Goal: Use online tool/utility: Utilize a website feature to perform a specific function

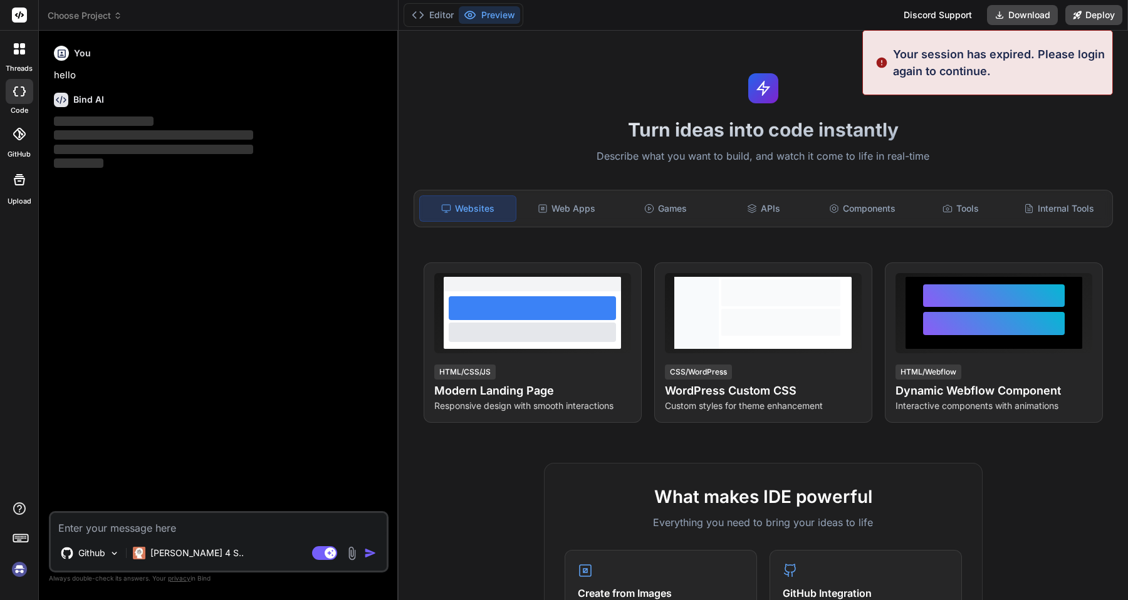
click at [19, 566] on img at bounding box center [19, 569] width 21 height 21
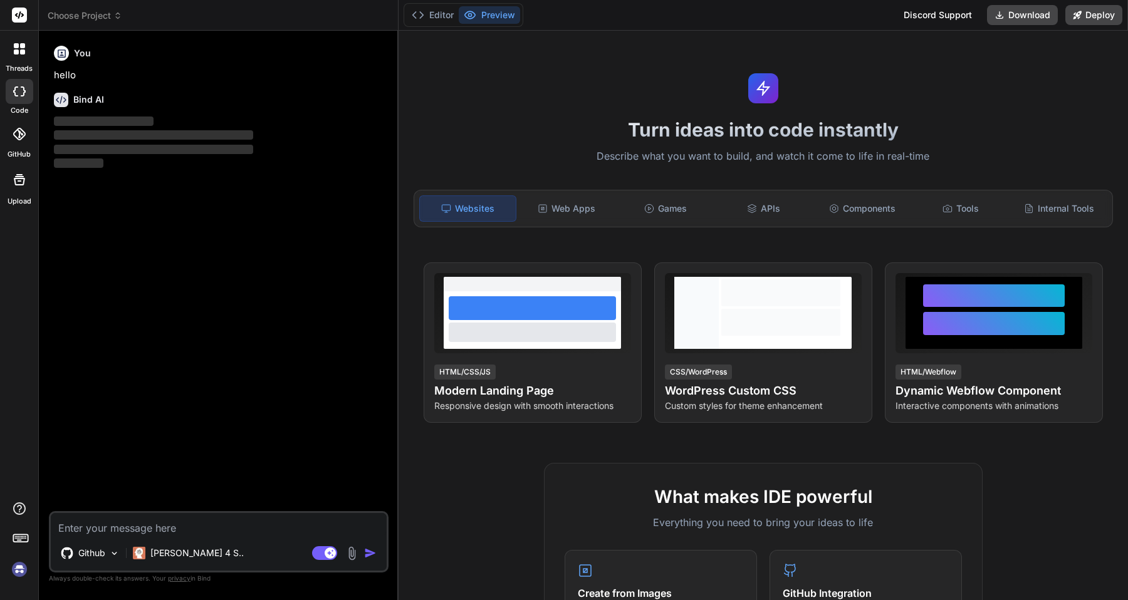
click at [22, 573] on img at bounding box center [19, 569] width 21 height 21
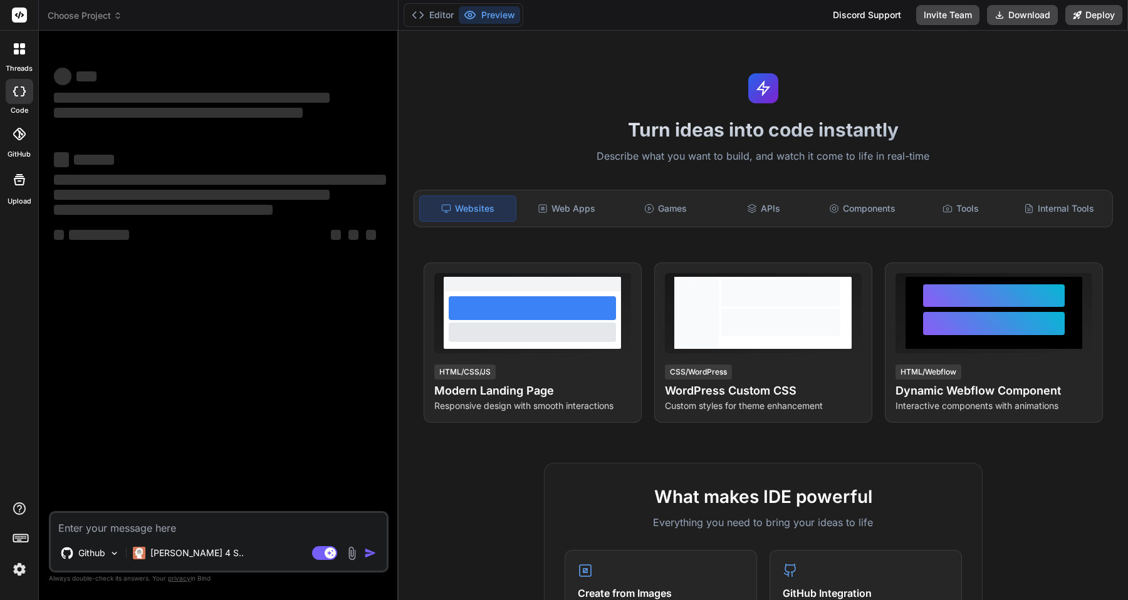
type textarea "x"
click at [180, 526] on textarea at bounding box center [219, 524] width 336 height 23
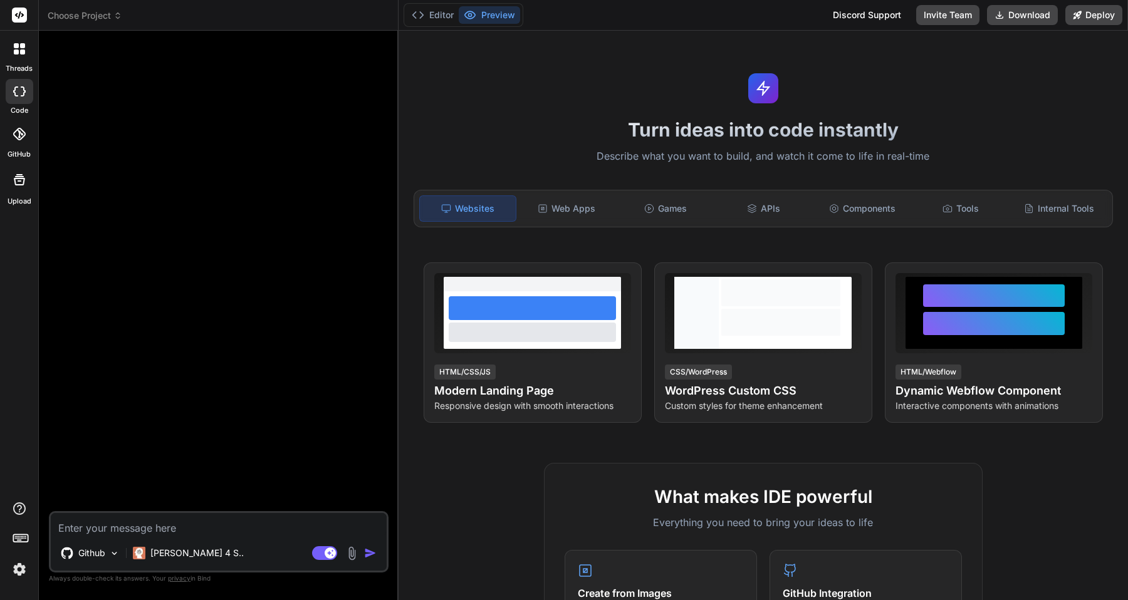
click at [23, 571] on img at bounding box center [19, 569] width 21 height 21
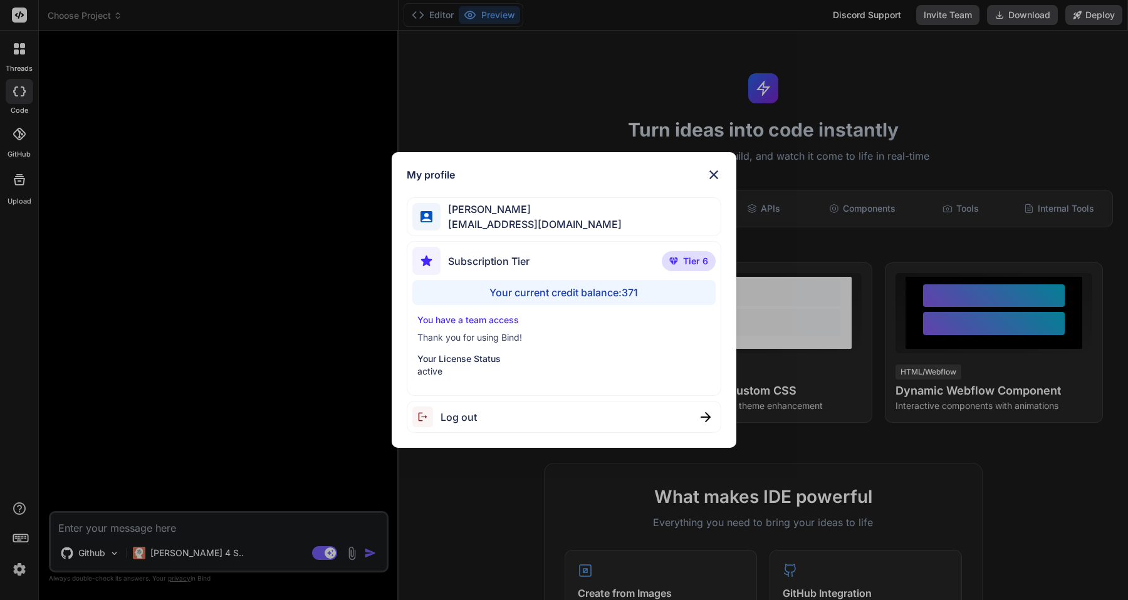
click at [23, 571] on div "My profile [PERSON_NAME] [EMAIL_ADDRESS][DOMAIN_NAME] Subscription Tier Tier 6 …" at bounding box center [564, 300] width 1128 height 600
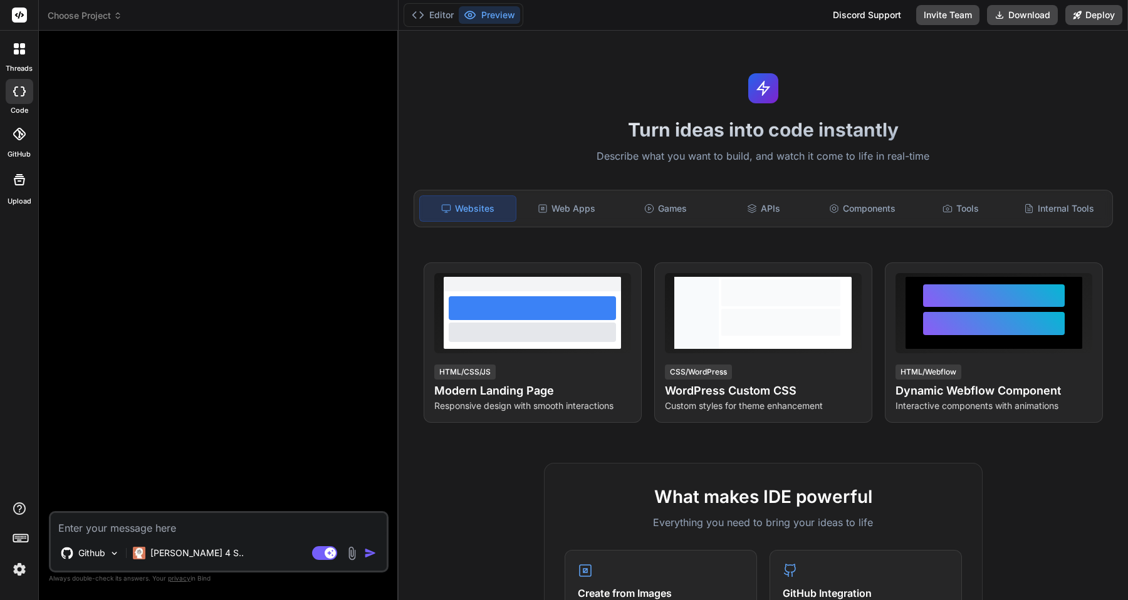
click at [88, 518] on textarea at bounding box center [219, 524] width 336 height 23
paste textarea "[URL][DOMAIN_NAME]"
type textarea "[URL][DOMAIN_NAME]"
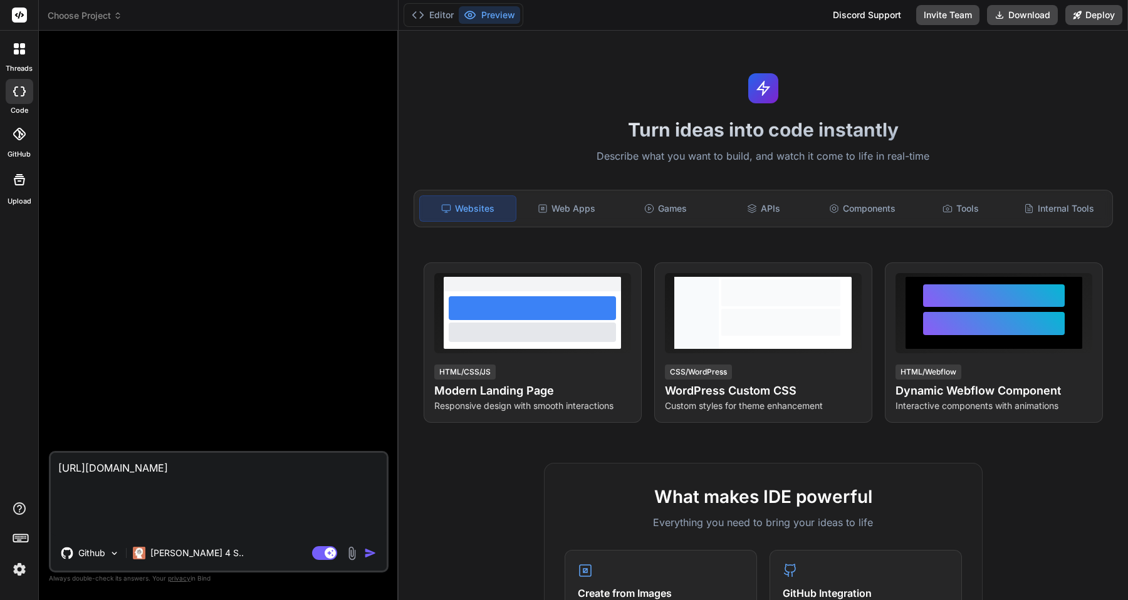
type textarea "x"
type textarea "[URL][DOMAIN_NAME]"
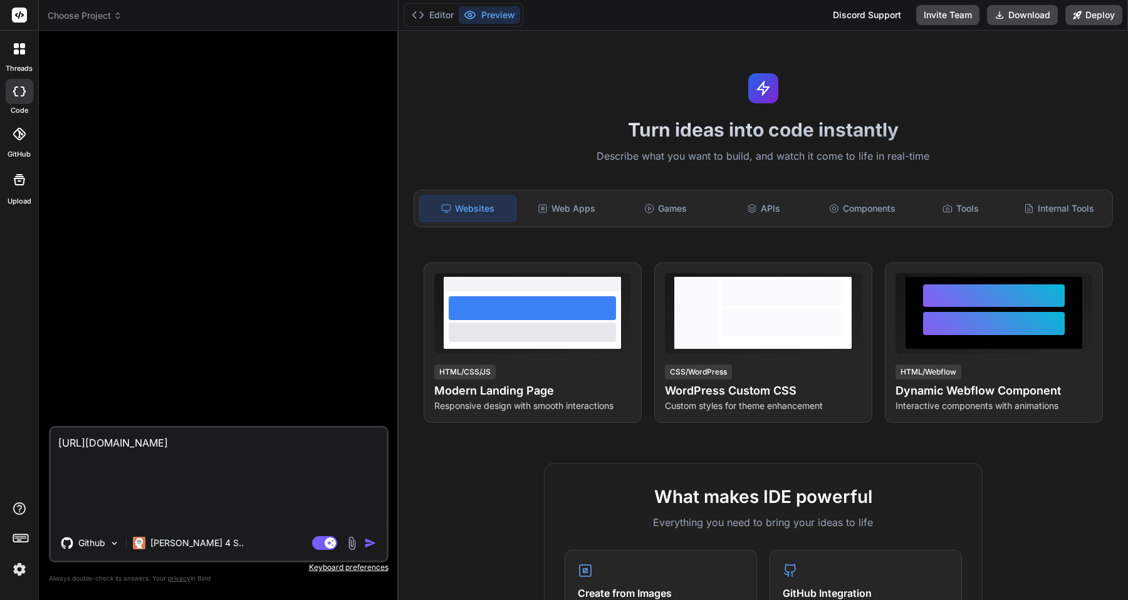
type textarea "x"
type textarea "[URL][DOMAIN_NAME]"
type textarea "x"
type textarea "[URL][DOMAIN_NAME]"
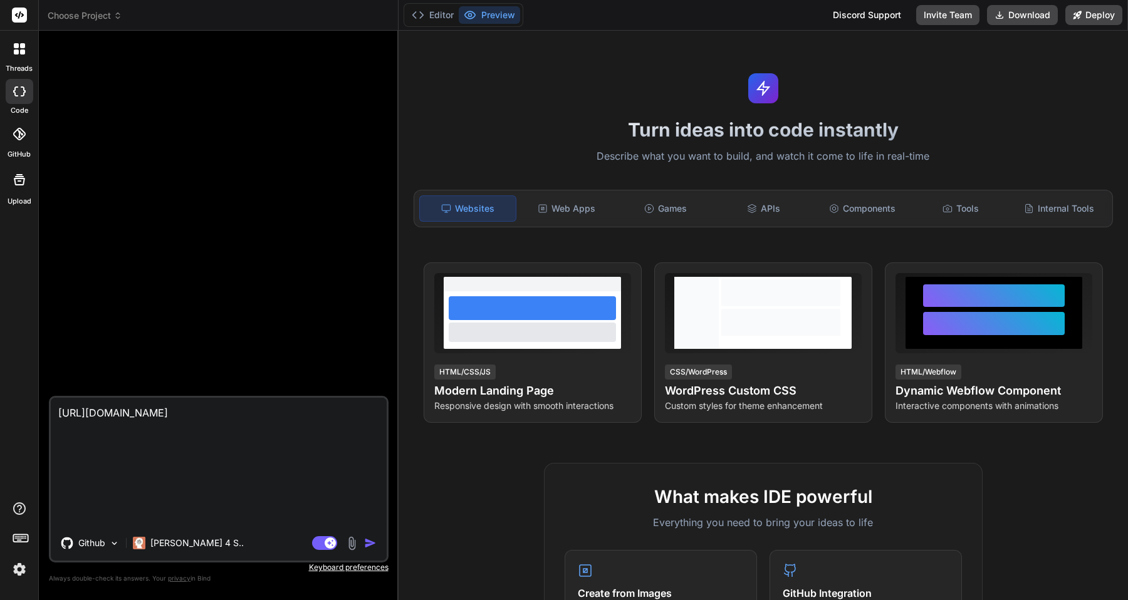
type textarea "x"
type textarea "[URL][DOMAIN_NAME] I"
type textarea "x"
type textarea "[URL][DOMAIN_NAME] Ic"
type textarea "x"
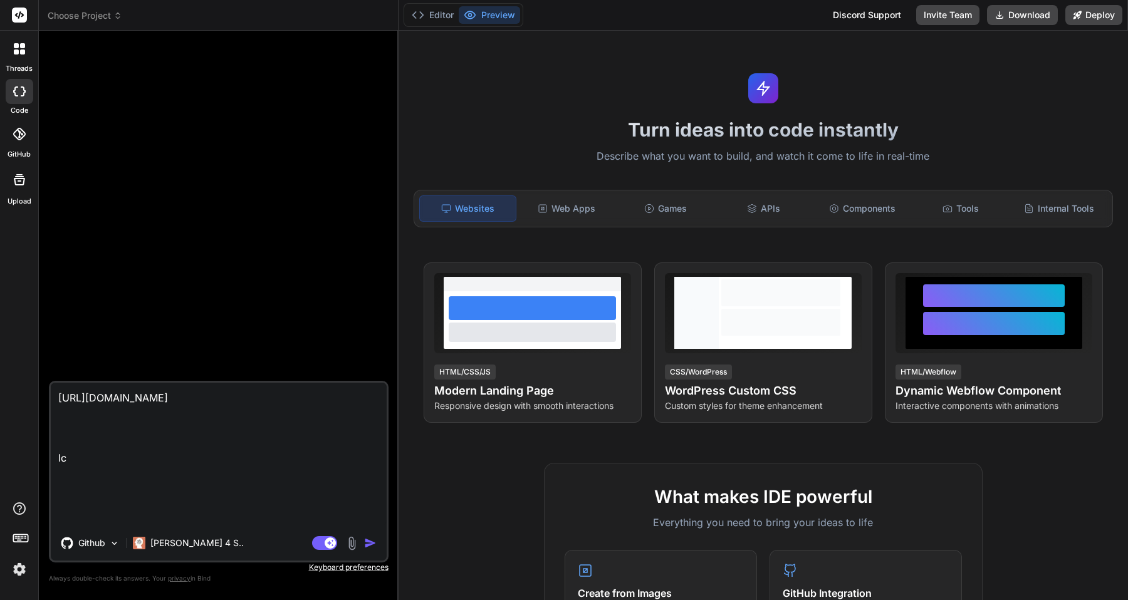
type textarea "[URL][DOMAIN_NAME] Ich"
type textarea "x"
type textarea "[URL][DOMAIN_NAME] Ich"
type textarea "x"
type textarea "[URL][DOMAIN_NAME] Ich s"
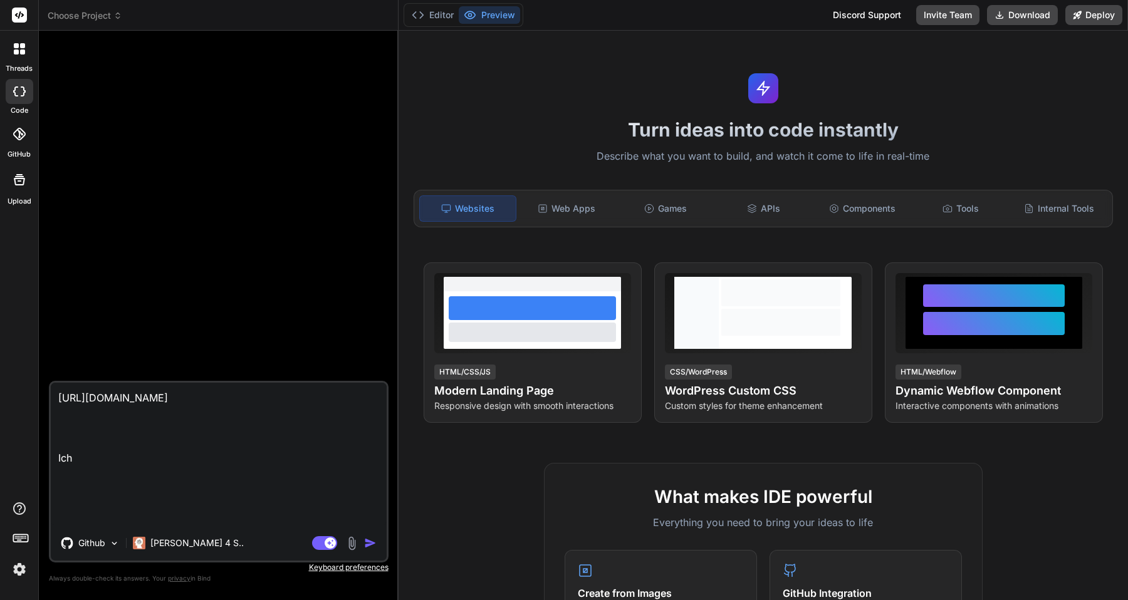
type textarea "x"
type textarea "[URL][DOMAIN_NAME] Ich se"
type textarea "x"
type textarea "[URL][DOMAIN_NAME] Ich sen"
type textarea "x"
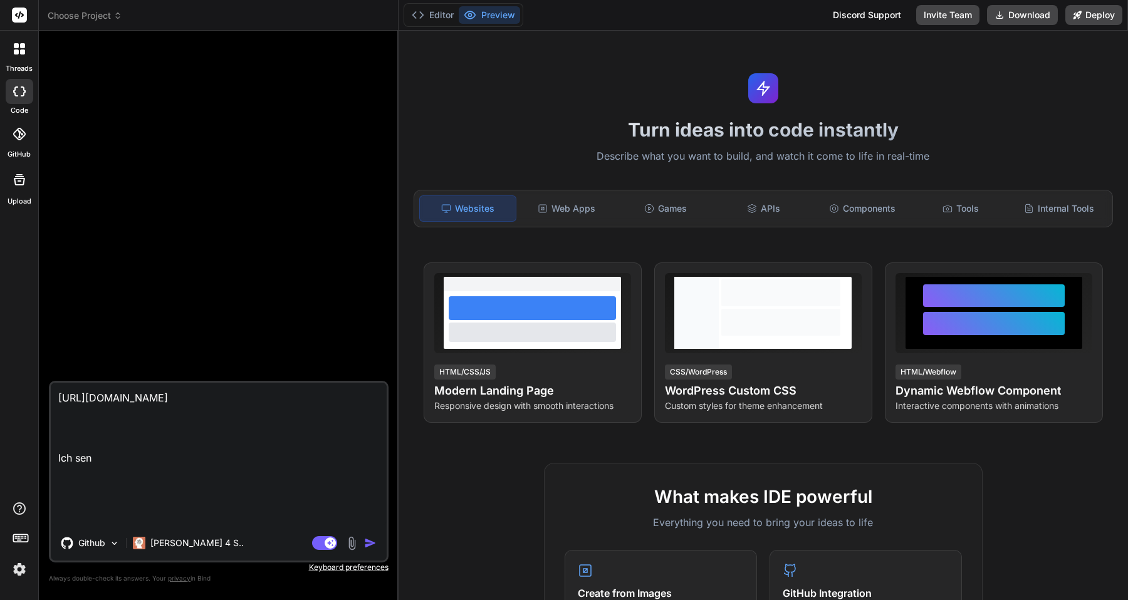
type textarea "[URL][DOMAIN_NAME] Ich send"
type textarea "x"
type textarea "[URL][DOMAIN_NAME] Ich sende"
type textarea "x"
type textarea "[URL][DOMAIN_NAME] Ich sende"
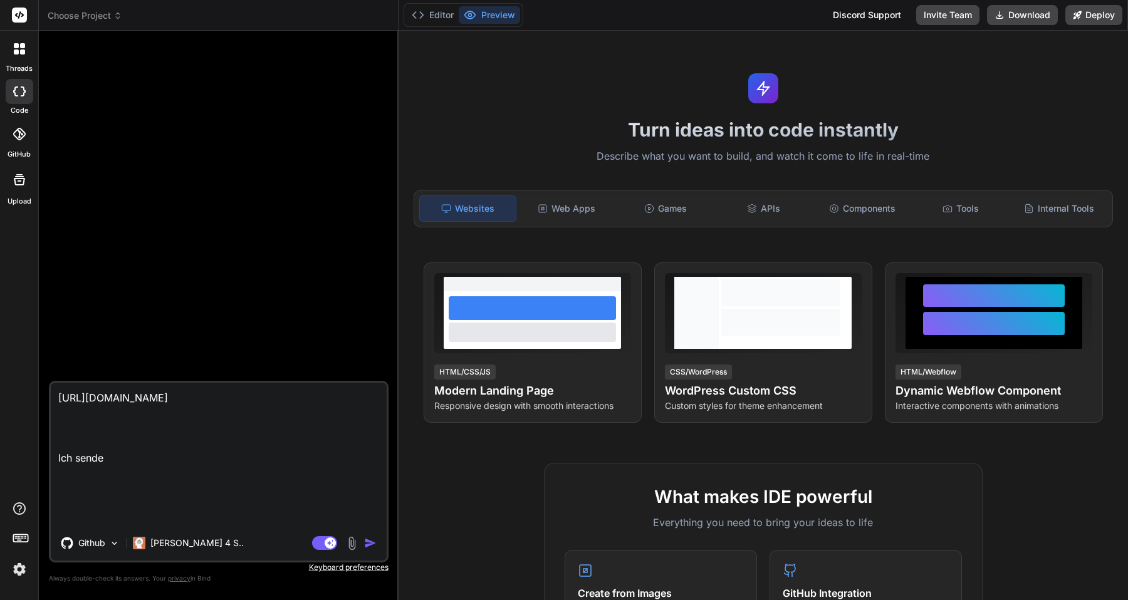
type textarea "x"
type textarea "[URL][DOMAIN_NAME] Ich sende j"
type textarea "x"
type textarea "[URL][DOMAIN_NAME] Ich sende je"
type textarea "x"
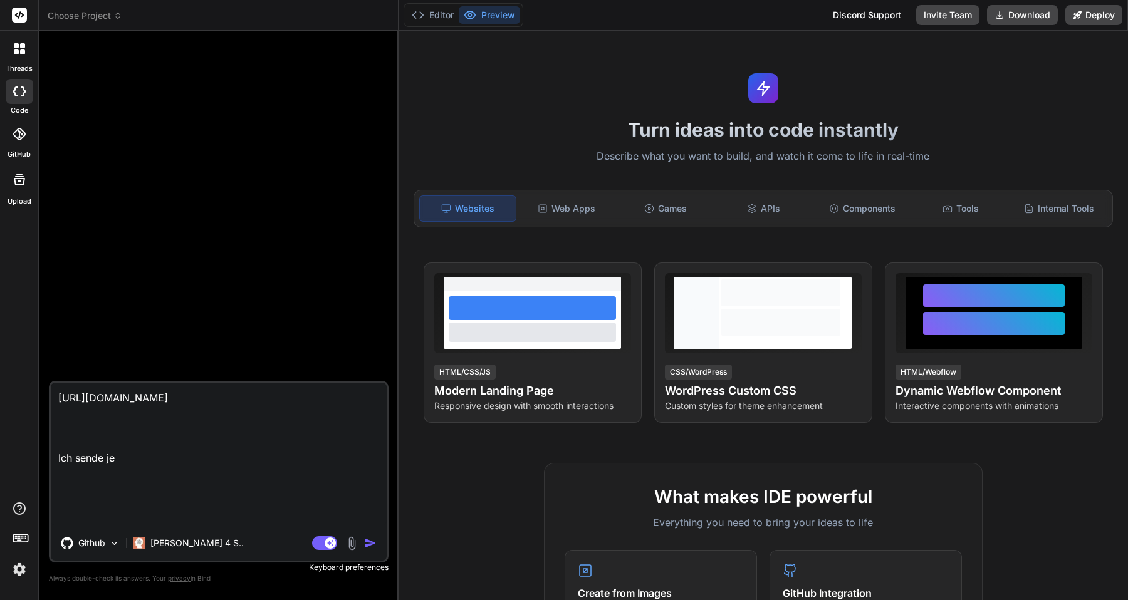
type textarea "[URL][DOMAIN_NAME] Ich sende jed"
type textarea "x"
type textarea "[URL][DOMAIN_NAME] Ich sende jede"
type textarea "x"
type textarea "[URL][DOMAIN_NAME] Ich sende jeden"
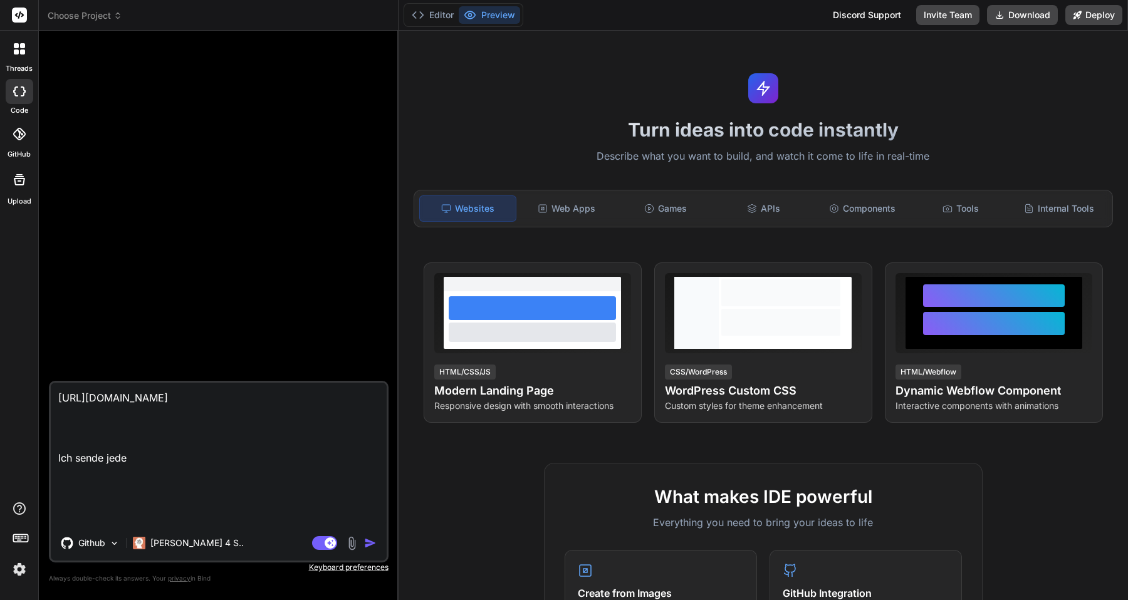
type textarea "x"
type textarea "[URL][DOMAIN_NAME] Ich sende jeden"
type textarea "x"
type textarea "[URL][DOMAIN_NAME] Ich sende jeden M"
type textarea "x"
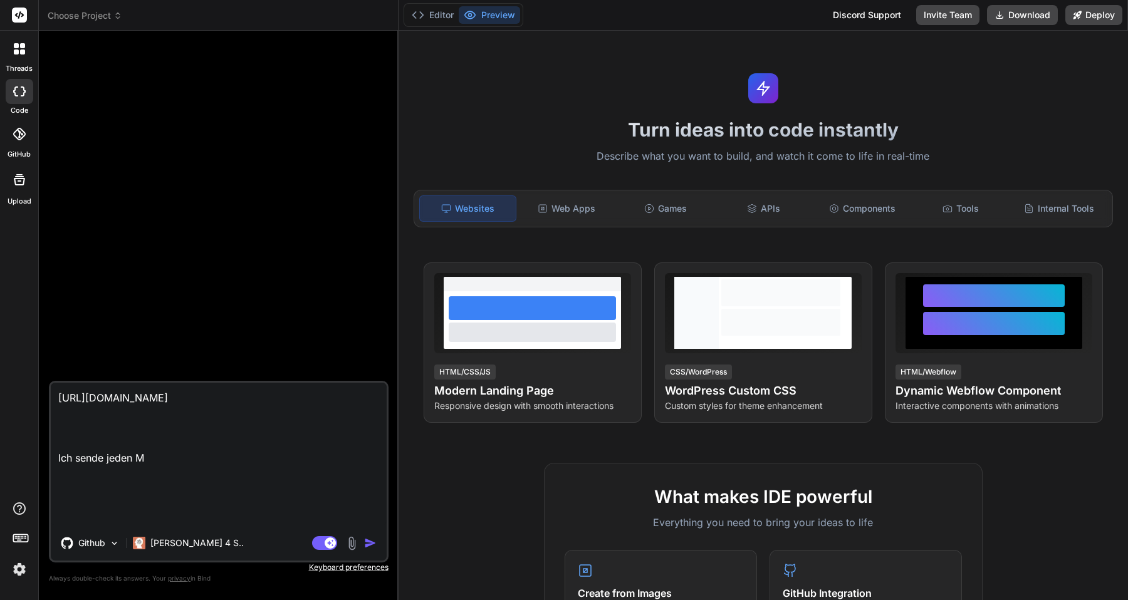
type textarea "[URL][DOMAIN_NAME] Ich sende jeden Mo"
type textarea "x"
type textarea "[URL][DOMAIN_NAME] Ich sende jeden Mor"
type textarea "x"
type textarea "[URL][DOMAIN_NAME] Ich sende jeden Morg"
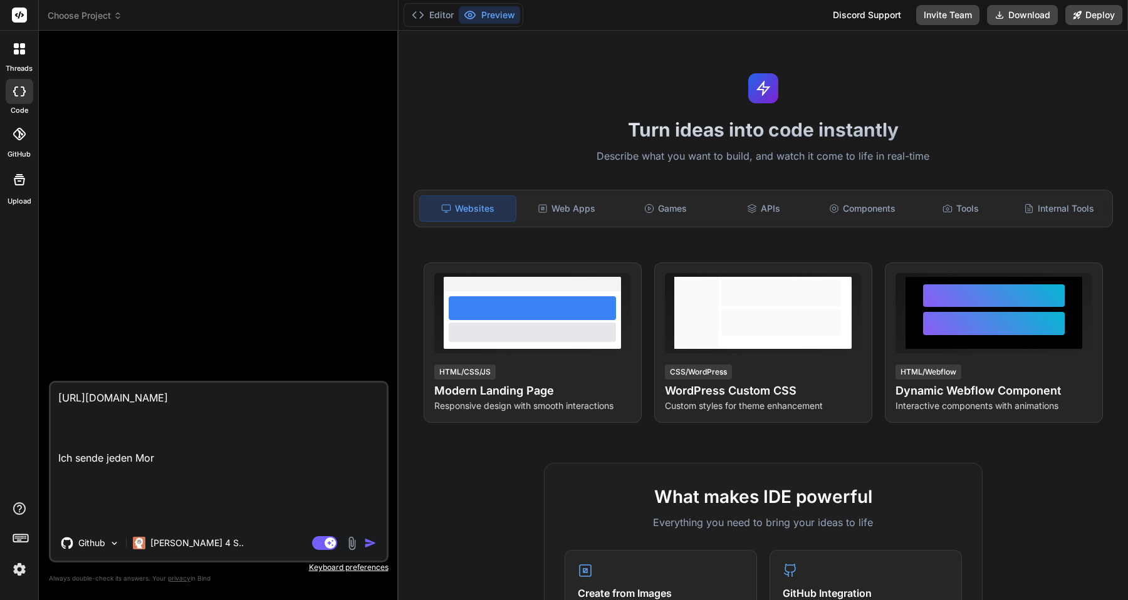
type textarea "x"
type textarea "[URL][DOMAIN_NAME] Ich sende jeden Morge"
type textarea "x"
type textarea "[URL][DOMAIN_NAME] Ich sende jeden [DATE]"
type textarea "x"
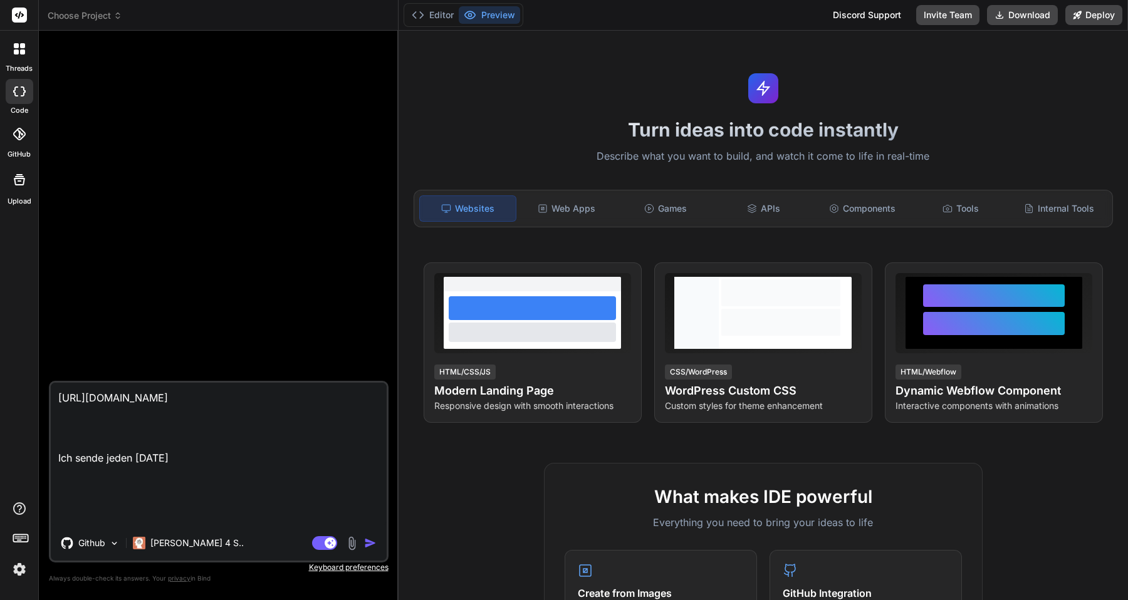
type textarea "[URL][DOMAIN_NAME] Ich sende jeden [DATE]"
type textarea "x"
type textarea "[URL][DOMAIN_NAME] Ich sende jeden [DATE] m"
type textarea "x"
type textarea "[URL][DOMAIN_NAME] Ich sende jeden [DATE] me"
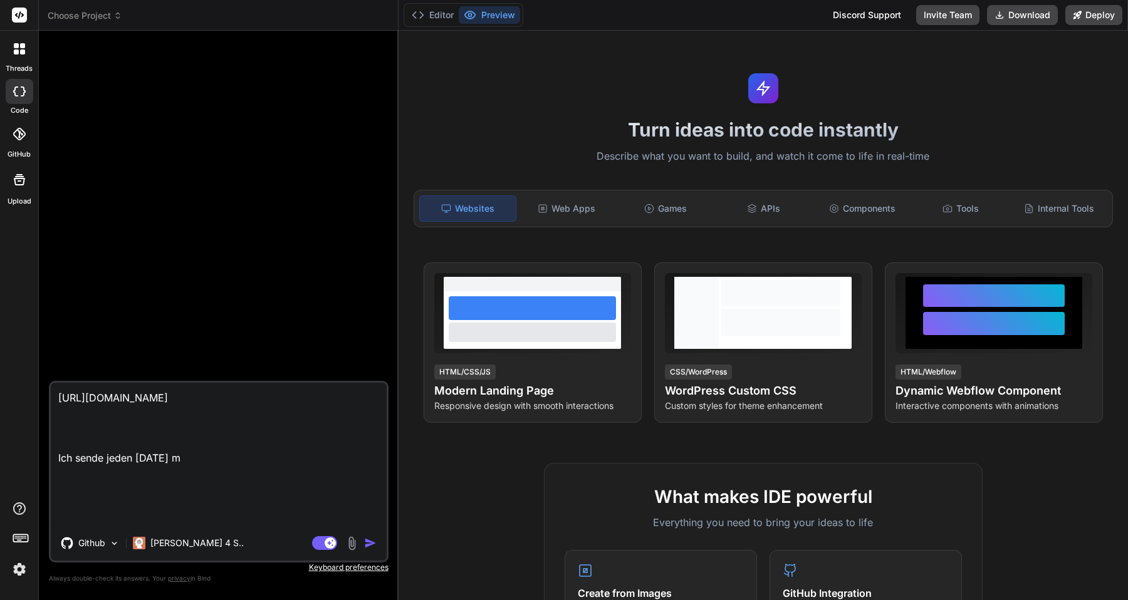
type textarea "x"
type textarea "[URL][DOMAIN_NAME] Ich sende jeden [DATE] mei"
type textarea "x"
type textarea "[URL][DOMAIN_NAME] Ich sende jeden [DATE] mein"
type textarea "x"
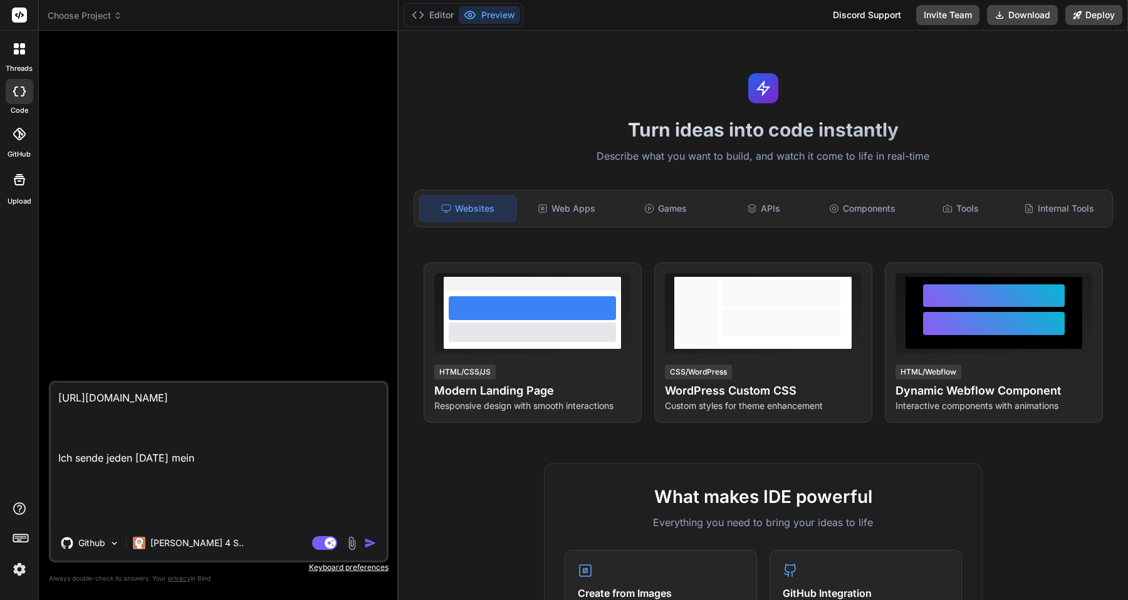
type textarea "[URL][DOMAIN_NAME] Ich sende jeden [DATE] meine"
type textarea "x"
type textarea "[URL][DOMAIN_NAME] Ich sende jeden [DATE] meinen"
type textarea "x"
type textarea "[URL][DOMAIN_NAME] Ich sende jeden [DATE] meinen"
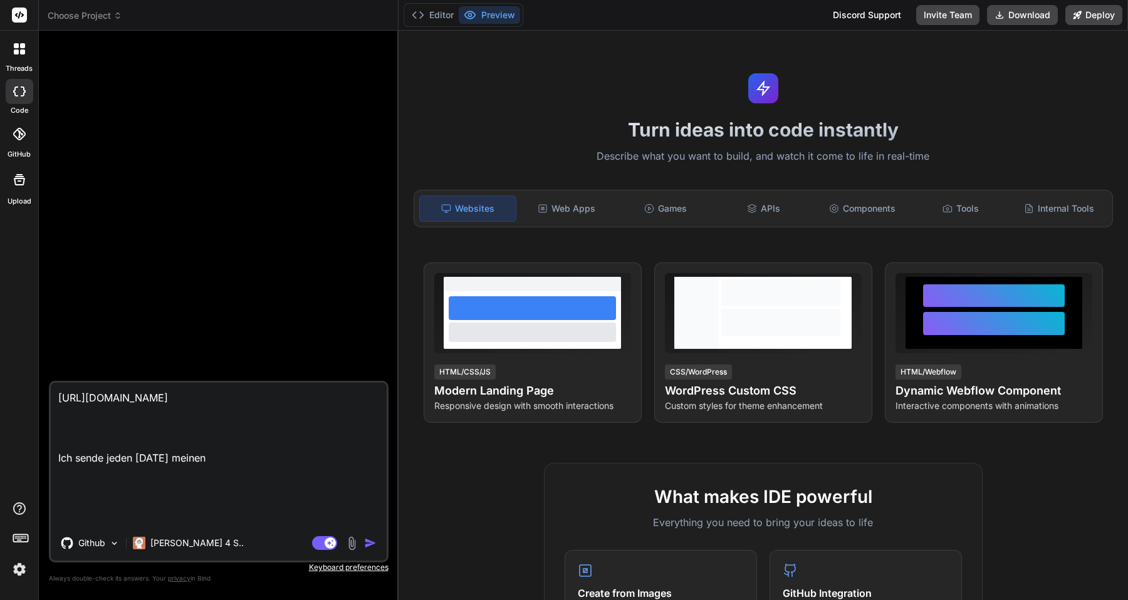
type textarea "x"
type textarea "[URL][DOMAIN_NAME] Ich sende jeden [DATE] meinen T"
type textarea "x"
type textarea "[URL][DOMAIN_NAME] Ich sende jeden [DATE] meinen Te"
type textarea "x"
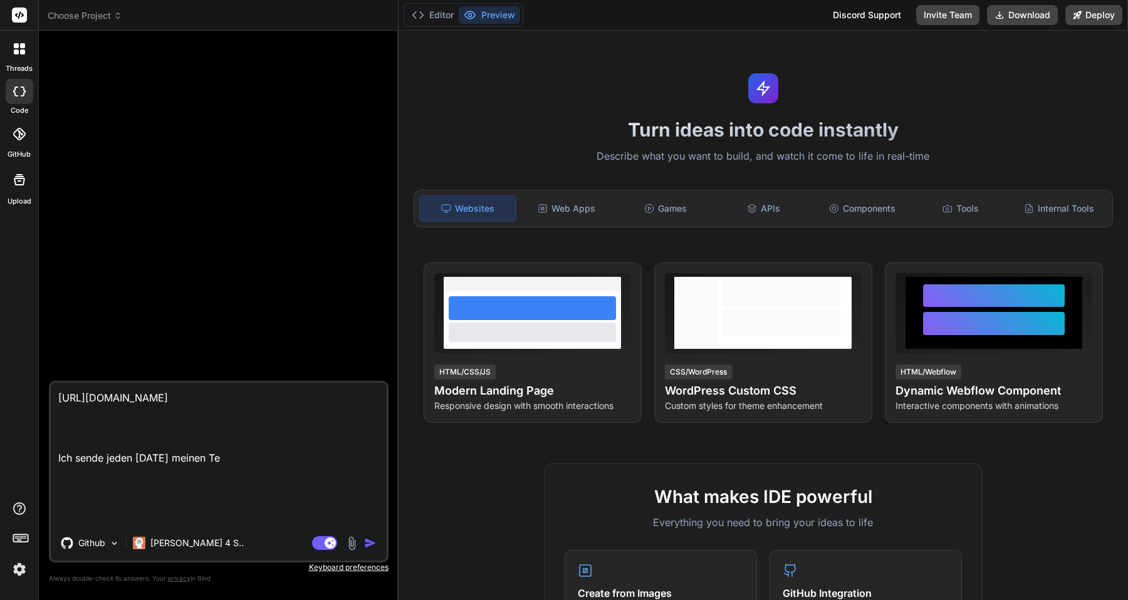
type textarea "[URL][DOMAIN_NAME] Ich sende jeden [DATE] meinen Tea"
type textarea "x"
type textarea "[URL][DOMAIN_NAME] Ich sende jeden [DATE] meinen Team"
type textarea "x"
type textarea "[URL][DOMAIN_NAME] Ich sende jeden [DATE] meinen Team"
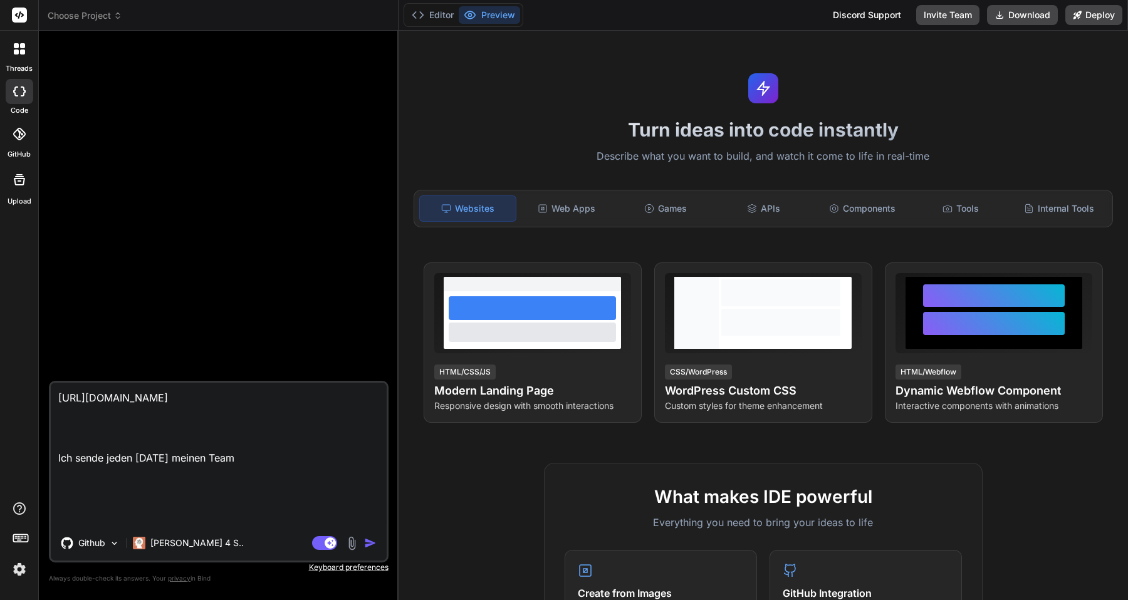
type textarea "x"
type textarea "[URL][DOMAIN_NAME] Ich sende jeden [DATE] meinen Team e"
type textarea "x"
type textarea "[URL][DOMAIN_NAME] Ich sende jeden [DATE] meinen Team ei"
type textarea "x"
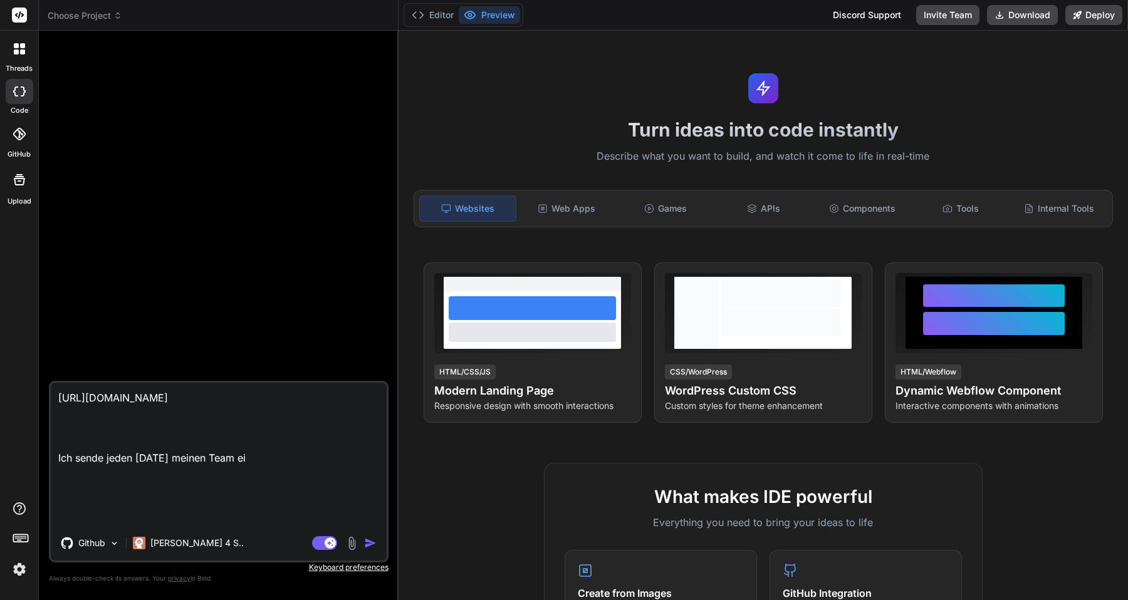
type textarea "[URL][DOMAIN_NAME] Ich sende jeden [DATE] meinen Team ein"
type textarea "x"
type textarea "[URL][DOMAIN_NAME] Ich sende jeden [DATE] meinen Team eine"
type textarea "x"
type textarea "[URL][DOMAIN_NAME] Ich sende jeden [DATE] meinen Team eine"
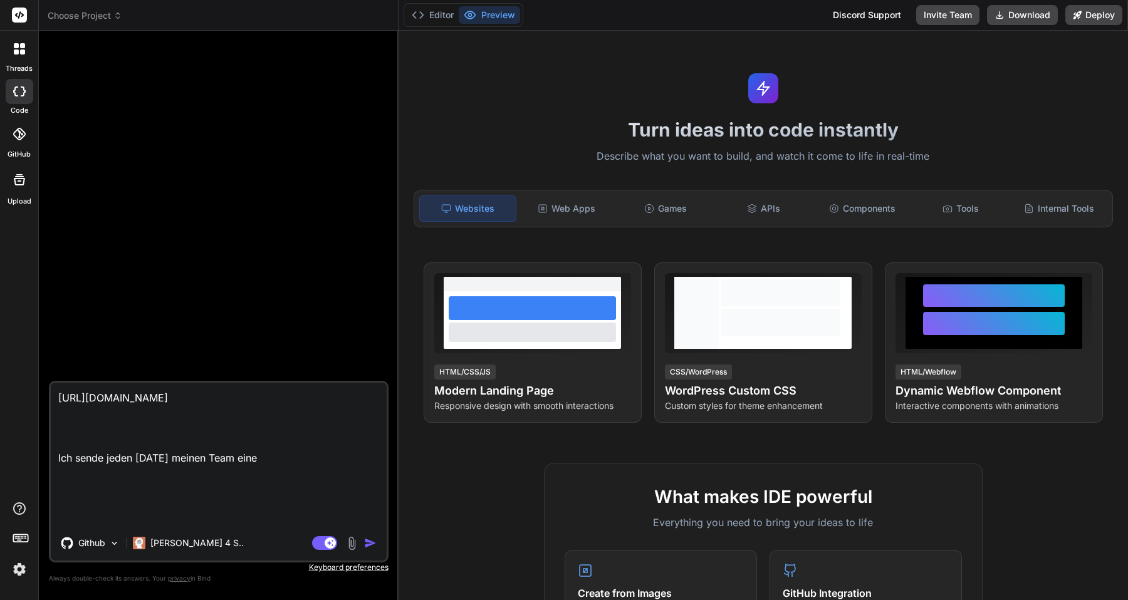
type textarea "x"
type textarea "[URL][DOMAIN_NAME] Ich sende jeden [DATE] meinen Team eine E"
type textarea "x"
type textarea "[URL][DOMAIN_NAME] Ich sende jeden [DATE] meinen Team eine EM"
type textarea "x"
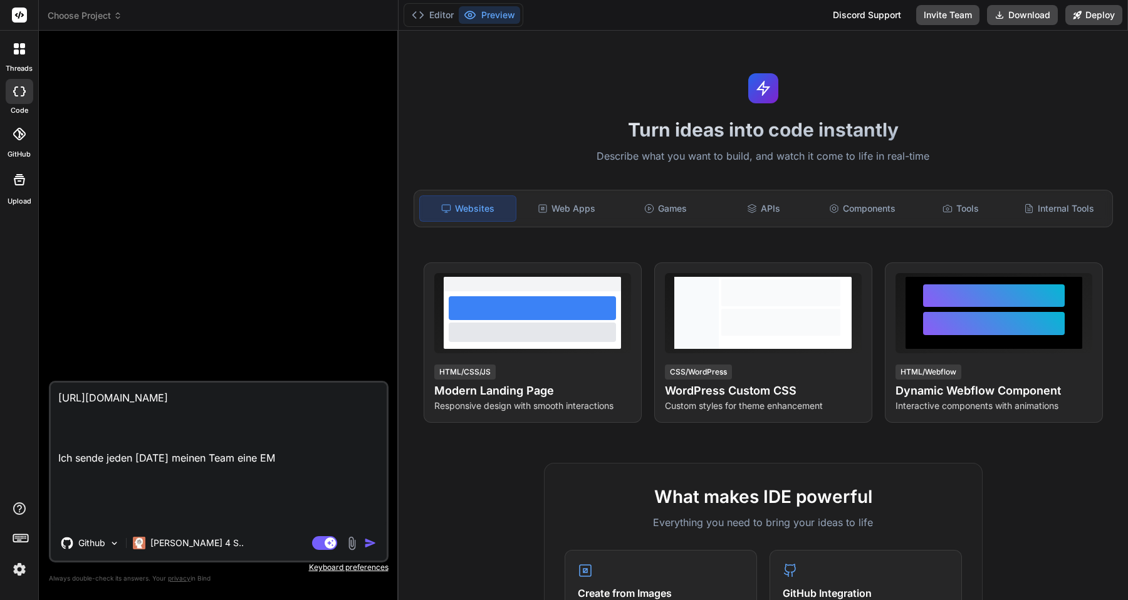
type textarea "[URL][DOMAIN_NAME] Ich sende jeden [DATE] meinen Team eine EMa"
type textarea "x"
type textarea "[URL][DOMAIN_NAME] Ich sende jeden [DATE] meinen Team eine EMai"
type textarea "x"
type textarea "[URL][DOMAIN_NAME] Ich sende jeden [DATE] meinen Team eine EMail"
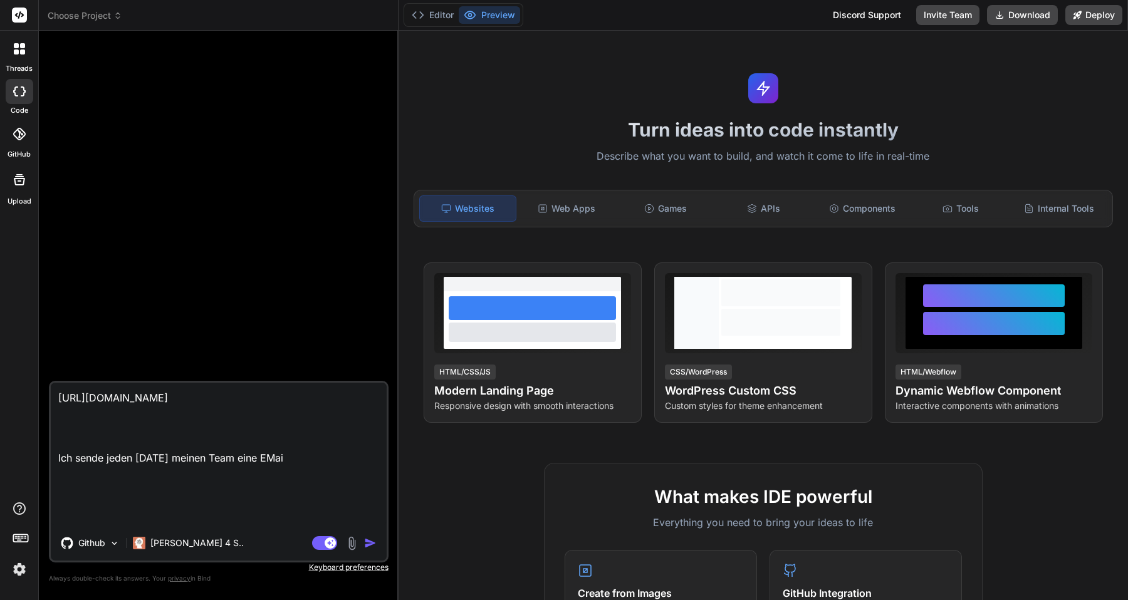
type textarea "x"
type textarea "[URL][DOMAIN_NAME] Ich sende jeden [DATE] meinen Team eine EMail"
type textarea "x"
type textarea "[URL][DOMAIN_NAME] Ich sende jeden [DATE] meinen Team eine EMail m"
type textarea "x"
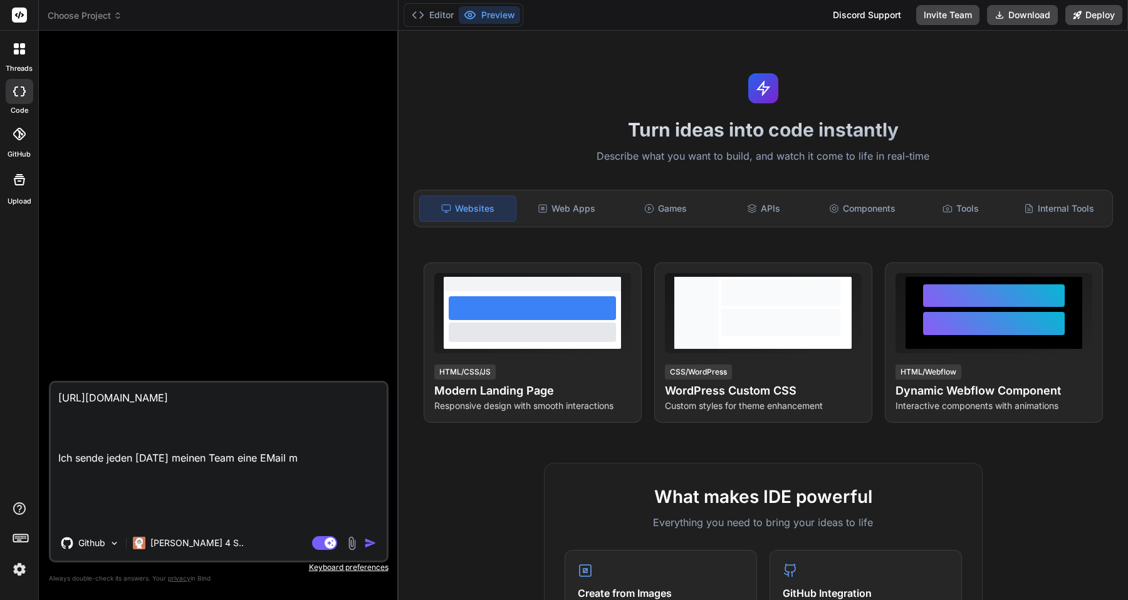
type textarea "[URL][DOMAIN_NAME] Ich sende jeden [DATE] meinen Team eine EMail mi"
type textarea "x"
type textarea "[URL][DOMAIN_NAME] Ich sende jeden [DATE] meinen Team eine EMail mit"
type textarea "x"
type textarea "[URL][DOMAIN_NAME] Ich sende jeden [DATE] meinen Team eine EMail mit"
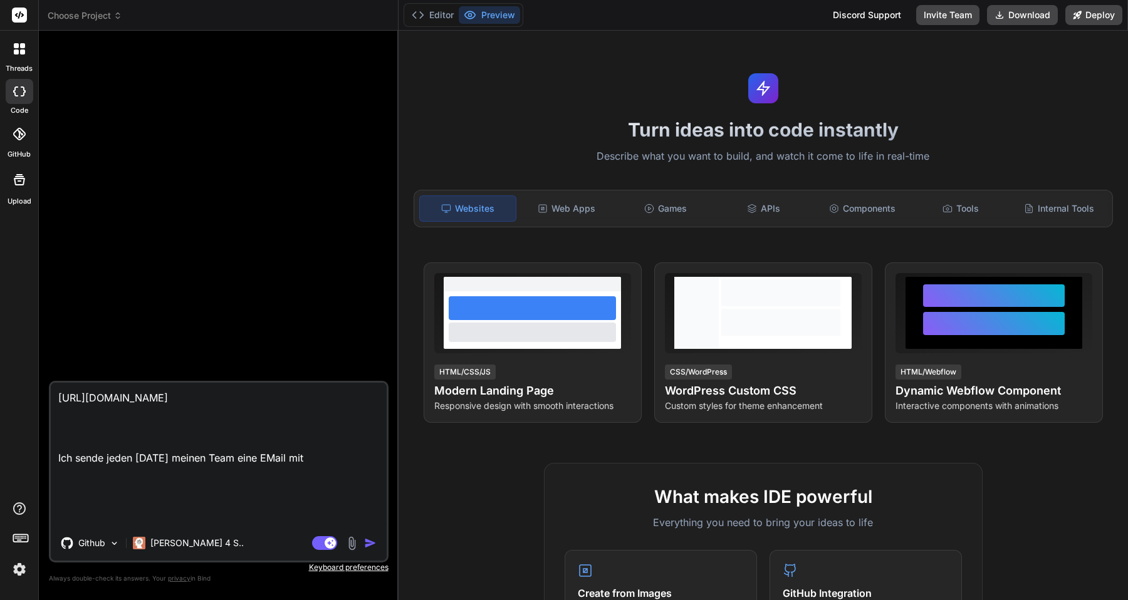
type textarea "x"
type textarea "[URL][DOMAIN_NAME] Ich sende jeden [DATE] meinen Team eine EMail mit d"
type textarea "x"
type textarea "[URL][DOMAIN_NAME] Ich sende jeden [DATE] meinen Team eine EMail mit de"
type textarea "x"
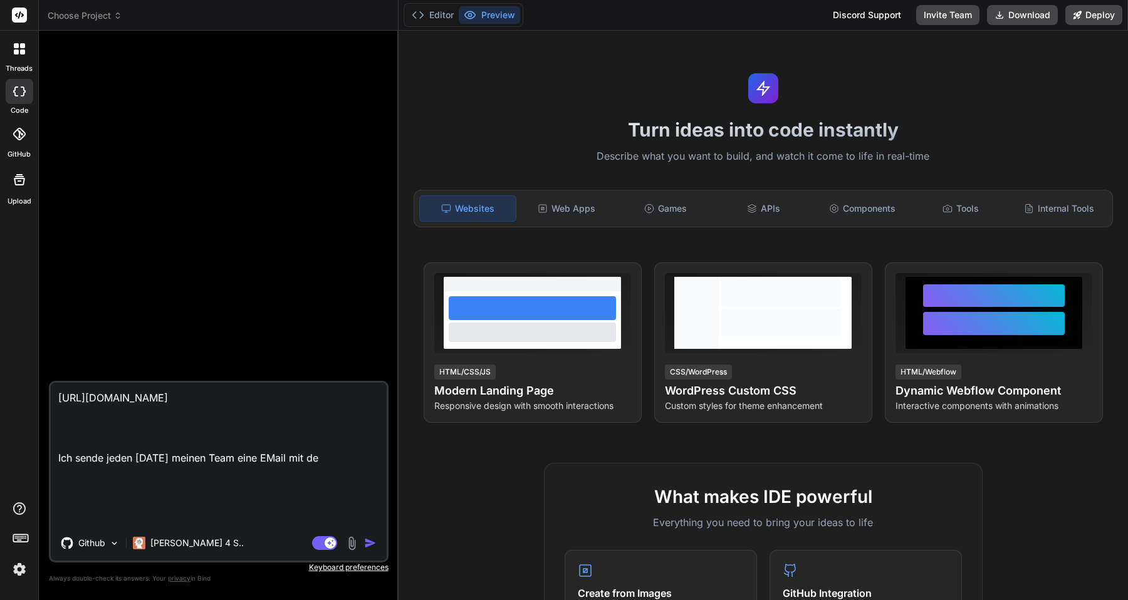
type textarea "[URL][DOMAIN_NAME] Ich sende jeden [DATE] meinen Team eine EMail mit den"
type textarea "x"
type textarea "[URL][DOMAIN_NAME] Ich sende jeden [DATE] meinen Team eine EMail mit den"
type textarea "x"
click at [216, 447] on textarea "[URL][DOMAIN_NAME] Ich sende jeden [DATE] meinen Team eine EMail mit den" at bounding box center [219, 454] width 336 height 143
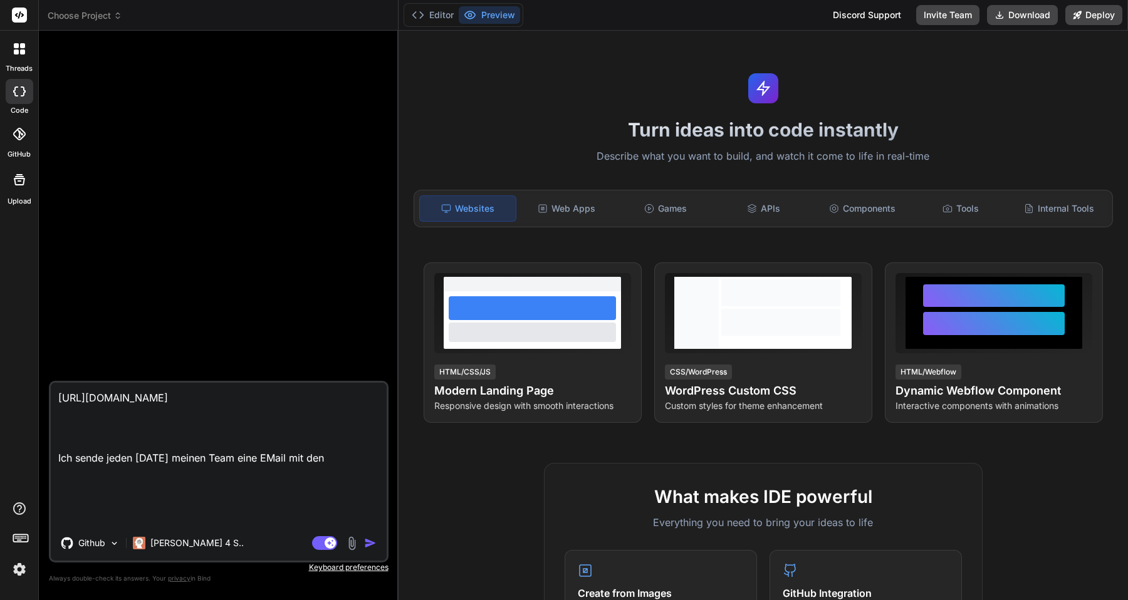
click at [216, 447] on textarea "[URL][DOMAIN_NAME] Ich sende jeden [DATE] meinen Team eine EMail mit den" at bounding box center [219, 454] width 336 height 143
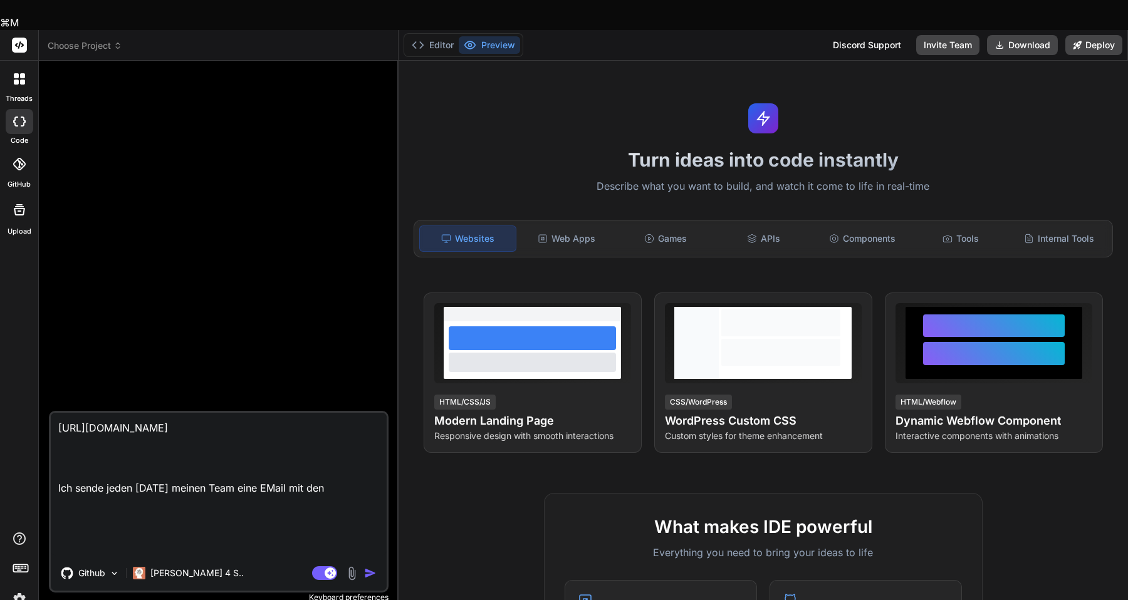
type textarea "Ich sende jeden [DATE] meinen Team eine EMail mit den"
type textarea "x"
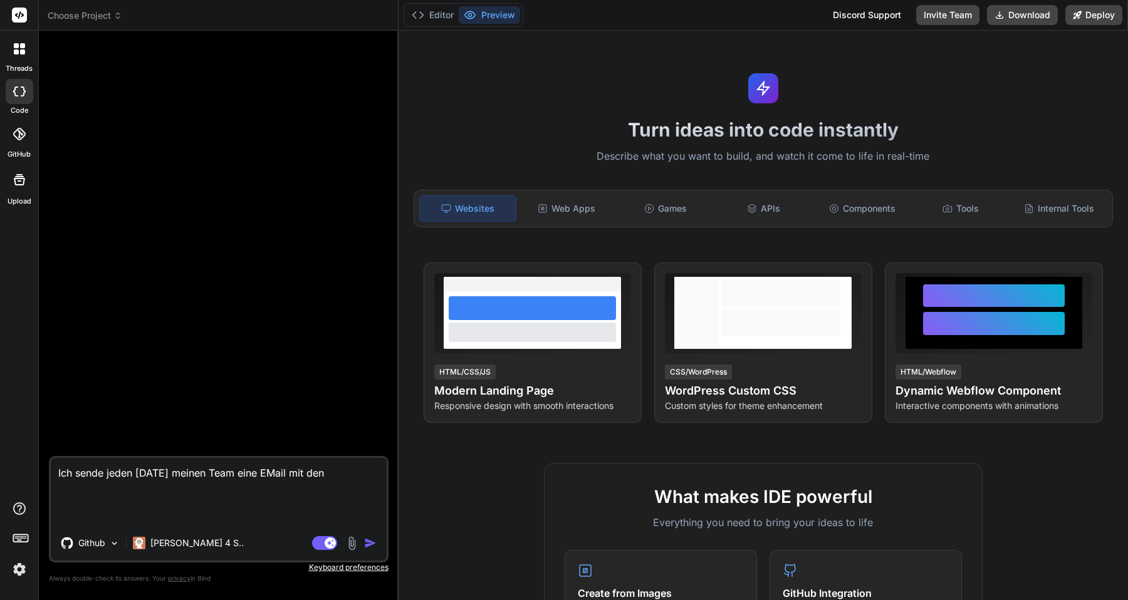
click at [340, 515] on textarea "Ich sende jeden [DATE] meinen Team eine EMail mit den" at bounding box center [219, 492] width 336 height 68
type textarea "Ich sende jeden [DATE] meinen Team eine EMail mit den H"
type textarea "x"
type textarea "Ich sende jeden [DATE] meinen Team eine EMail mit den He"
type textarea "x"
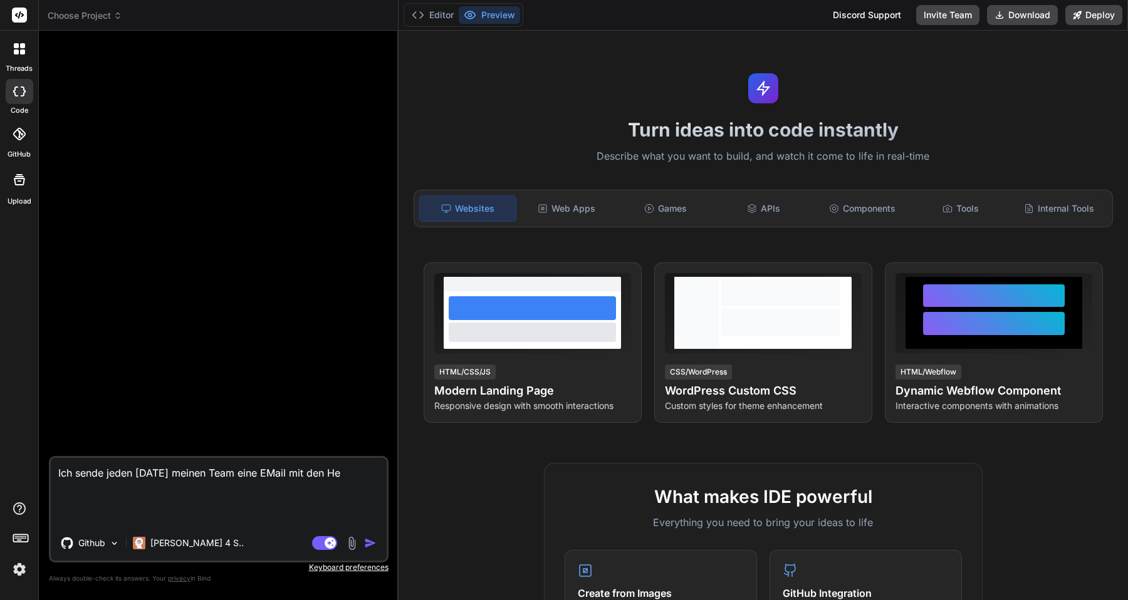
type textarea "Ich sende jeden [DATE] meinen Team eine EMail mit den Heu"
type textarea "x"
type textarea "Ich sende jeden [DATE] meinen Team eine EMail mit den Heut"
type textarea "x"
type textarea "Ich sende jeden [DATE] meinen Team eine EMail mit den Heuti"
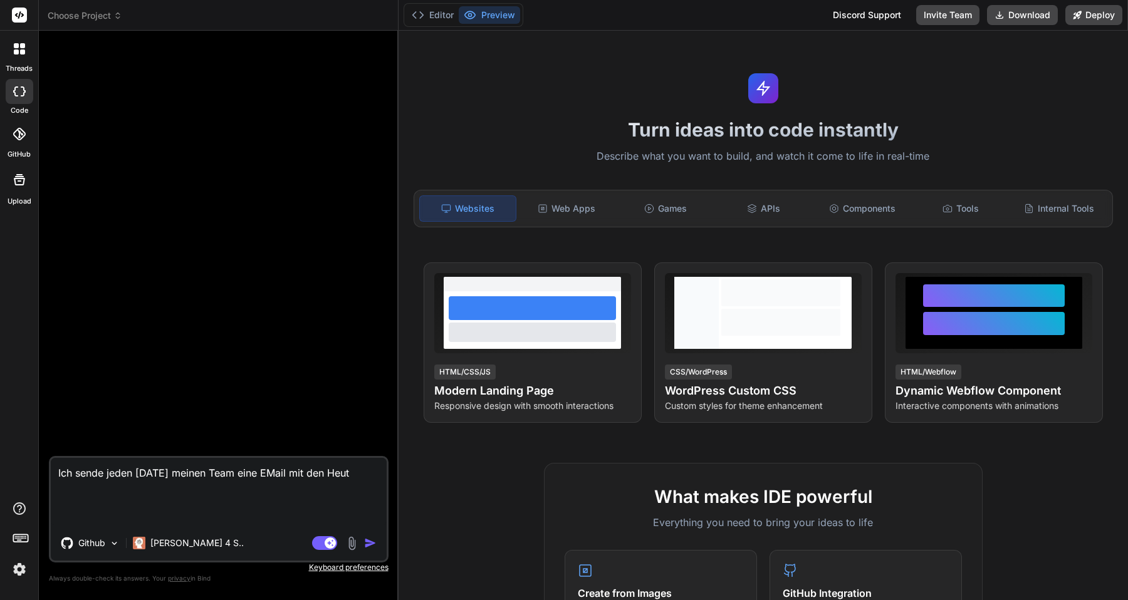
type textarea "x"
type textarea "Ich sende jeden [DATE] meinen Team eine EMail mit den Heutig"
type textarea "x"
type textarea "Ich sende jeden [DATE] meinen Team eine EMail mit den Heutige"
type textarea "x"
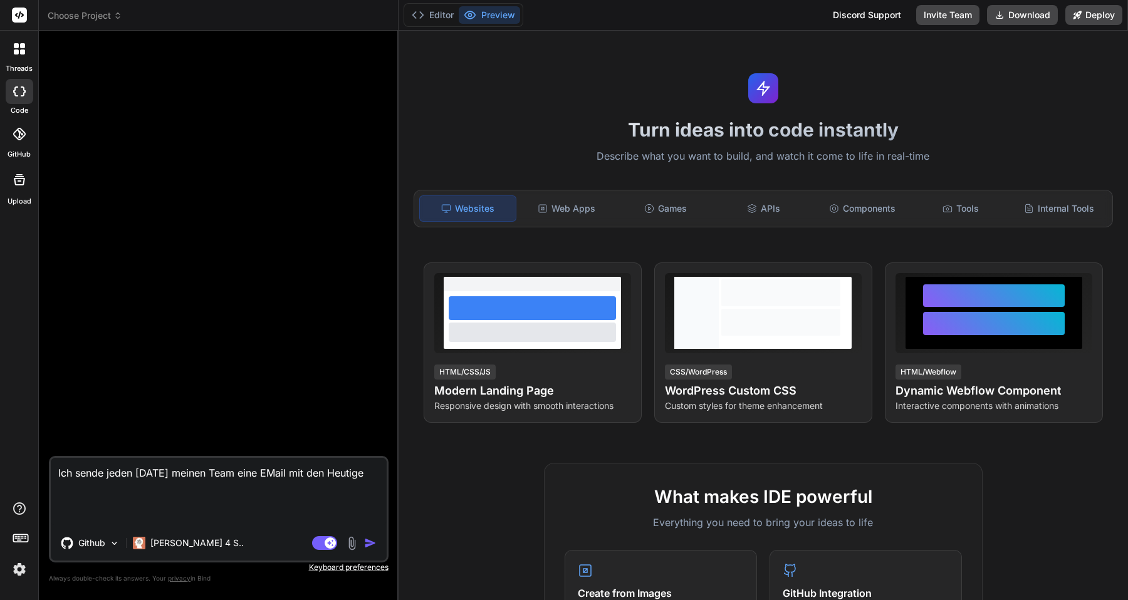
type textarea "Ich sende jeden [DATE] meinen Team eine EMail mit den Heutigen"
type textarea "x"
type textarea "Ich sende jeden [DATE] meinen Team eine EMail mit den Heutigen"
type textarea "x"
type textarea "Ich sende jeden [DATE] meinen Team eine EMail mit den Heutigen T"
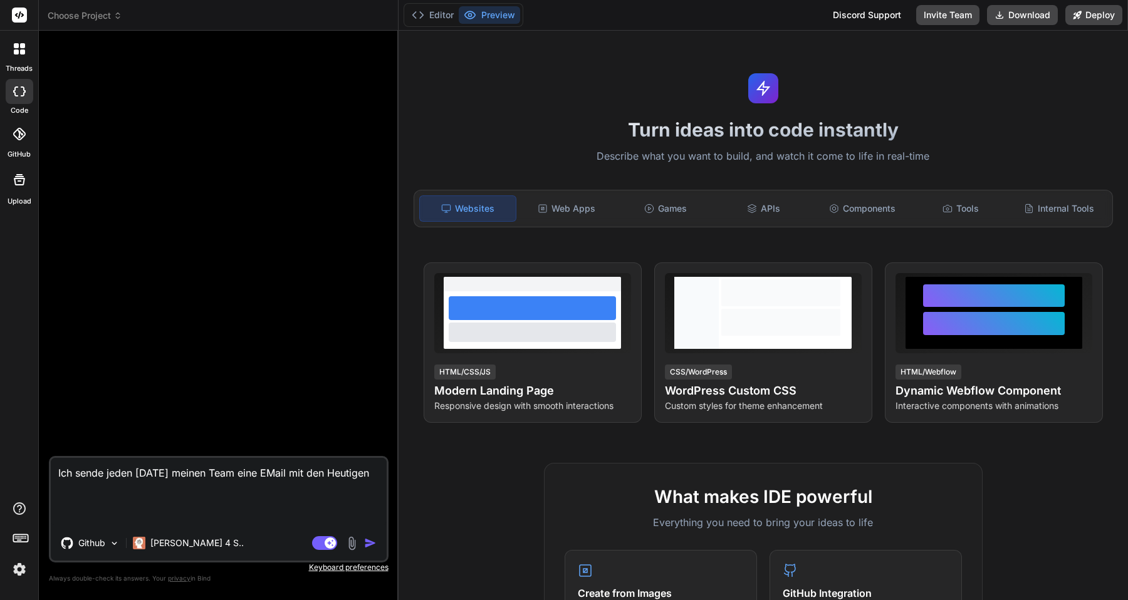
type textarea "x"
type textarea "Ich sende jeden [DATE] meinen Team eine EMail mit den Heutigen Te"
type textarea "x"
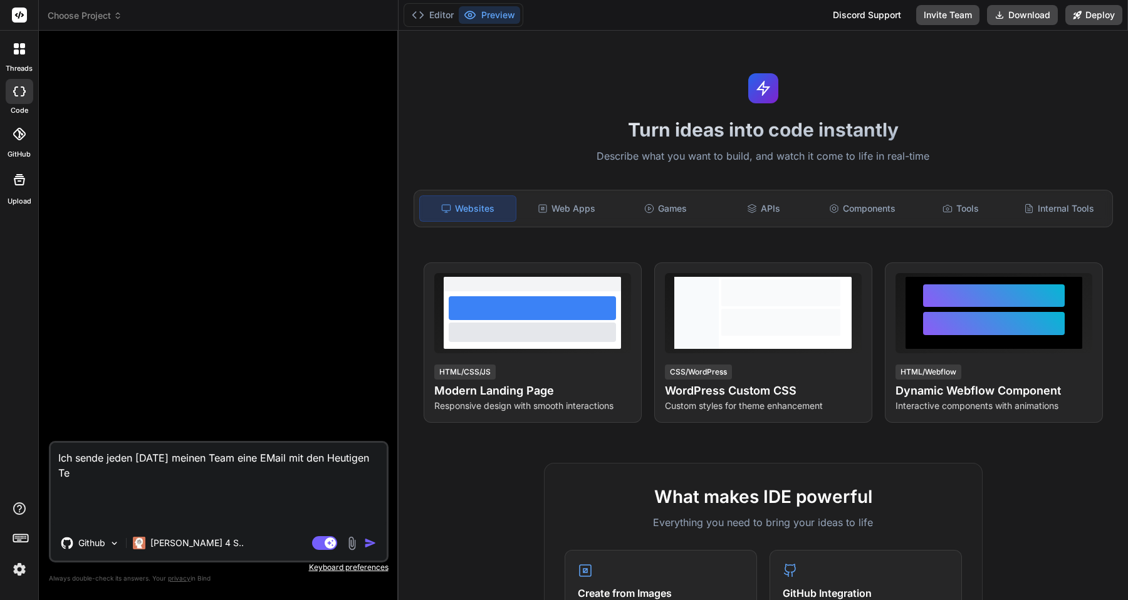
type textarea "Ich sende jeden [DATE] meinen Team eine EMail mit den Heutigen Ter"
type textarea "x"
type textarea "Ich sende jeden [DATE] meinen Team eine EMail mit den Heutigen Term"
type textarea "x"
type textarea "Ich sende jeden [DATE] meinen Team eine EMail mit den Heutigen Termi"
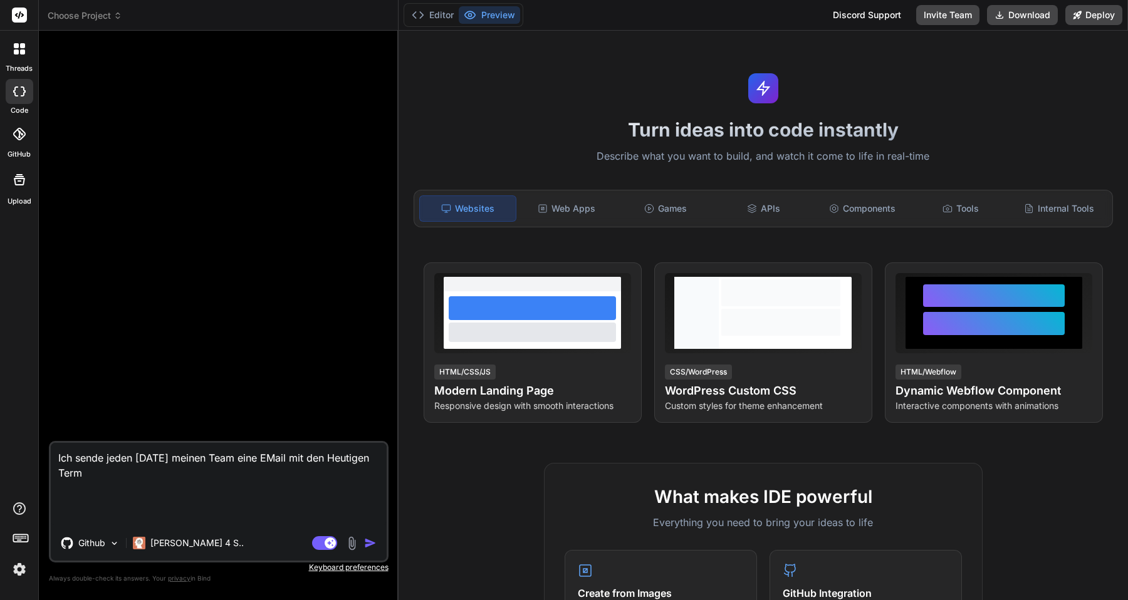
type textarea "x"
type textarea "Ich sende jeden [DATE] meinen Team eine EMail mit den Heutigen Termin"
type textarea "x"
type textarea "Ich sende jeden [DATE] meinen Team eine EMail mit den Heutigen Termine"
type textarea "x"
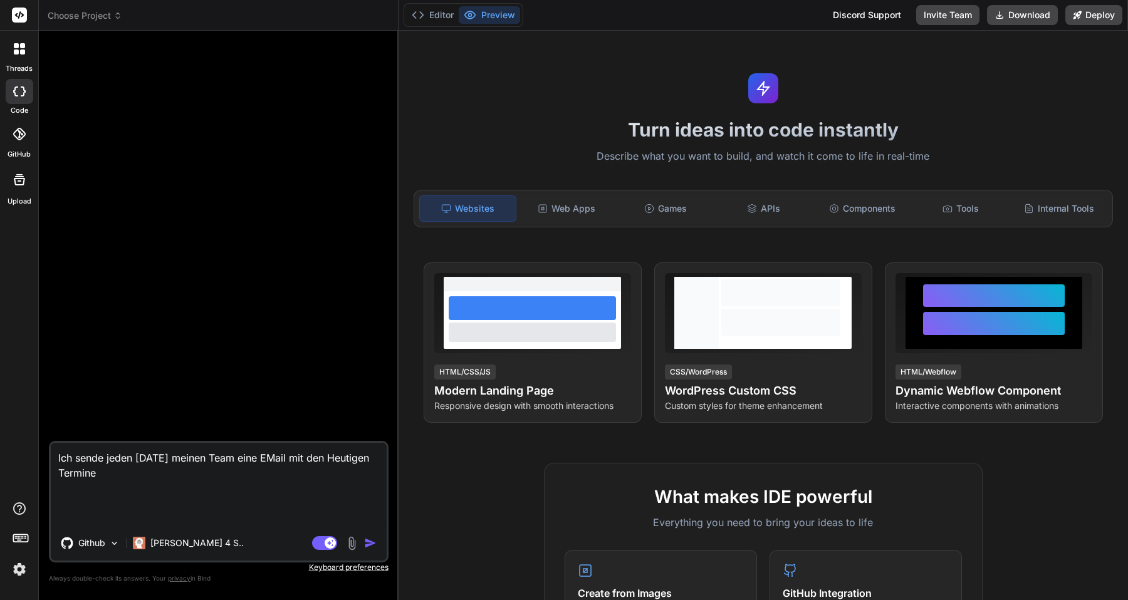
type textarea "Ich sende jeden [DATE] meinen Team eine EMail mit den Heutigen Terminen"
type textarea "x"
type textarea "Ich sende jeden [DATE] meinen Team eine EMail mit den Heutigen Terminen."
type textarea "x"
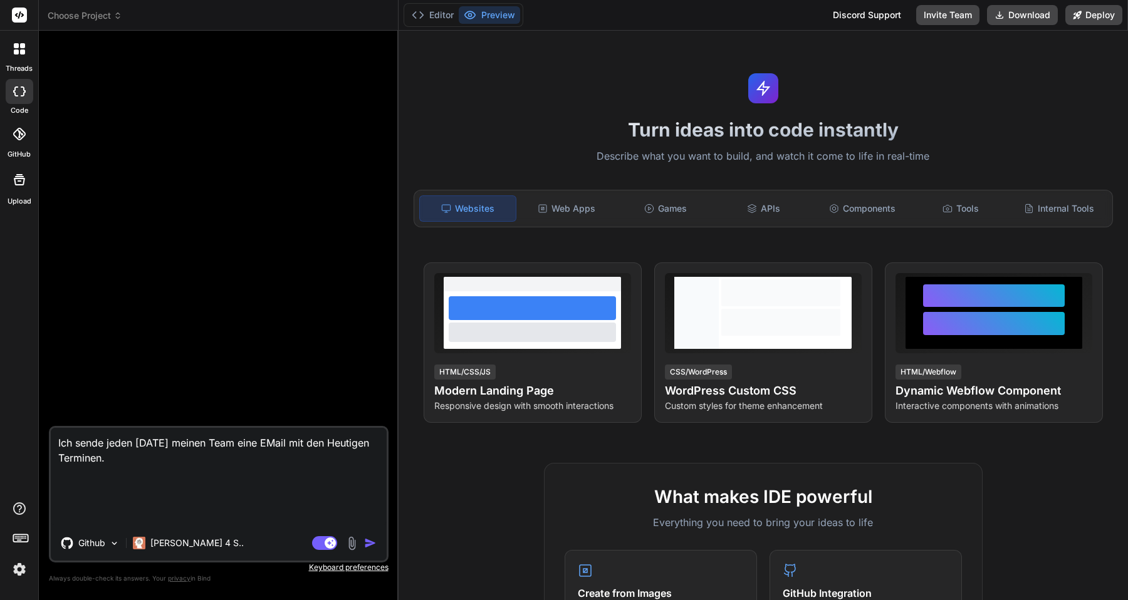
type textarea "Ich sende jeden [DATE] meinen Team eine EMail mit den Heutigen Terminen."
type textarea "x"
type textarea "Ich sende jeden [DATE] meinen Team eine EMail mit den Heutigen Terminen."
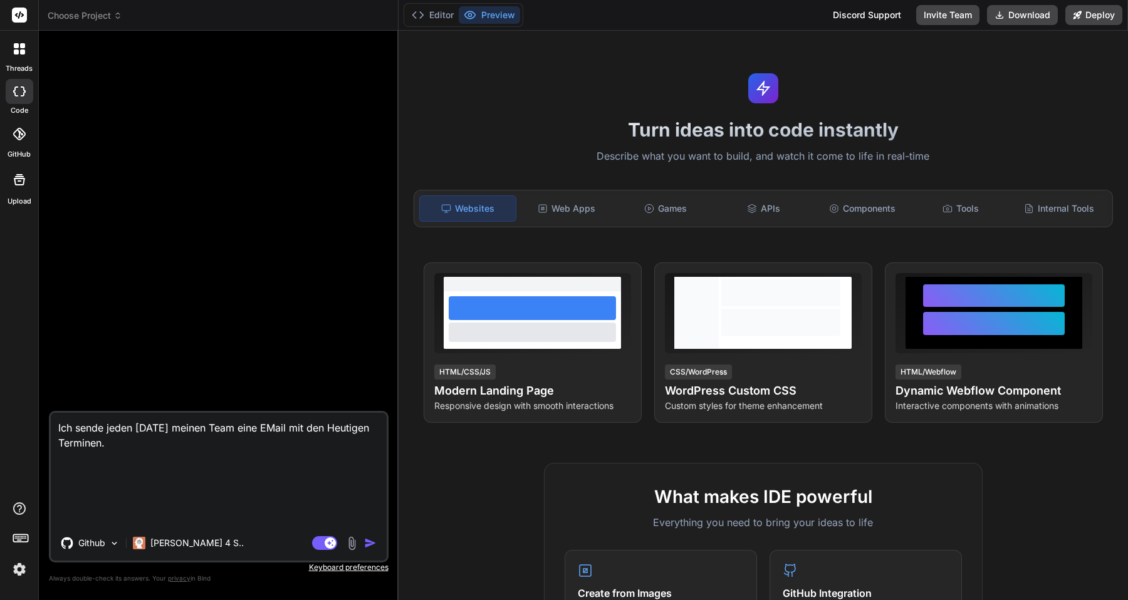
type textarea "x"
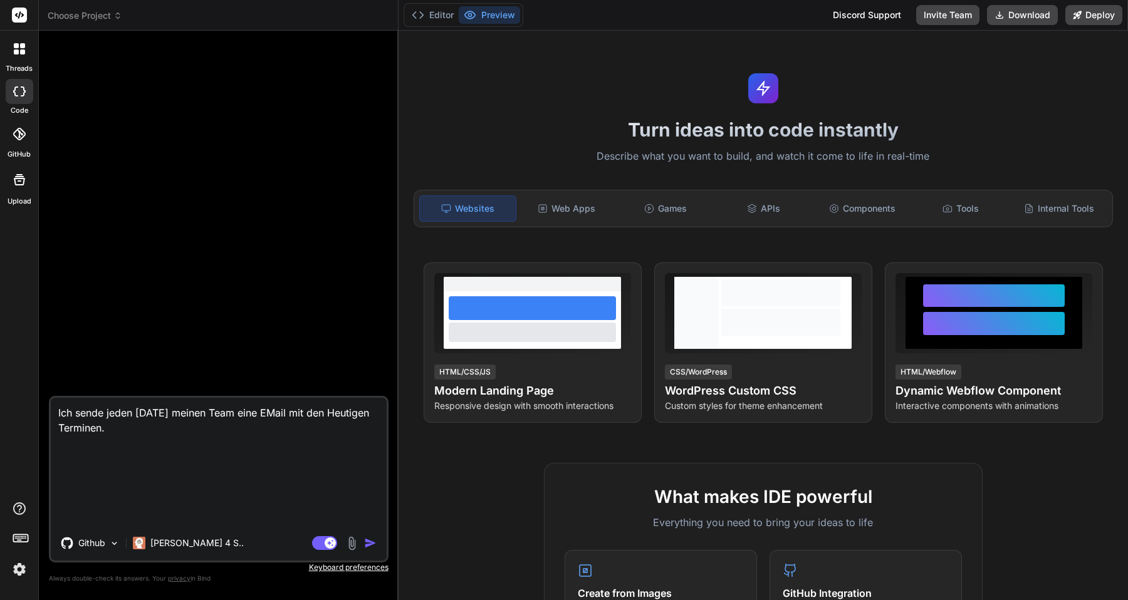
type textarea "Ich sende jeden [DATE] meinen Team eine EMail mit den Heutigen Terminen. I"
type textarea "x"
type textarea "Ich sende jeden [DATE] meinen Team eine EMail mit den Heutigen Terminen. In"
type textarea "x"
type textarea "Ich sende jeden [DATE] meinen Team eine EMail mit den Heutigen Terminen. In"
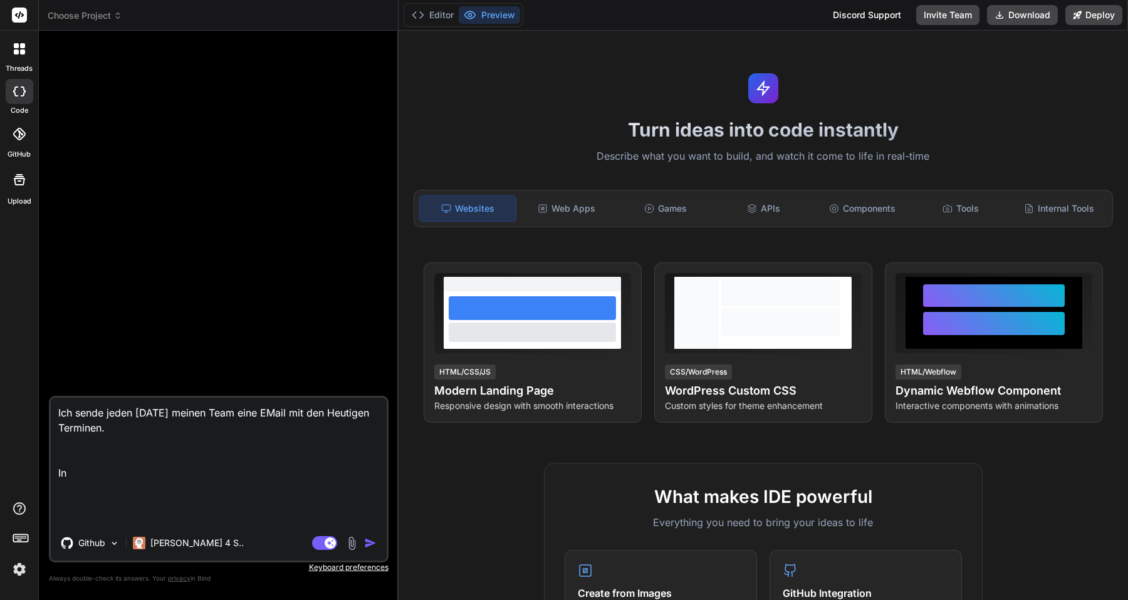
type textarea "x"
type textarea "Ich sende jeden [DATE] meinen Team eine EMail mit den Heutigen Terminen. In d"
type textarea "x"
type textarea "Ich sende jeden [DATE] meinen Team eine EMail mit den Heutigen Terminen. In de"
type textarea "x"
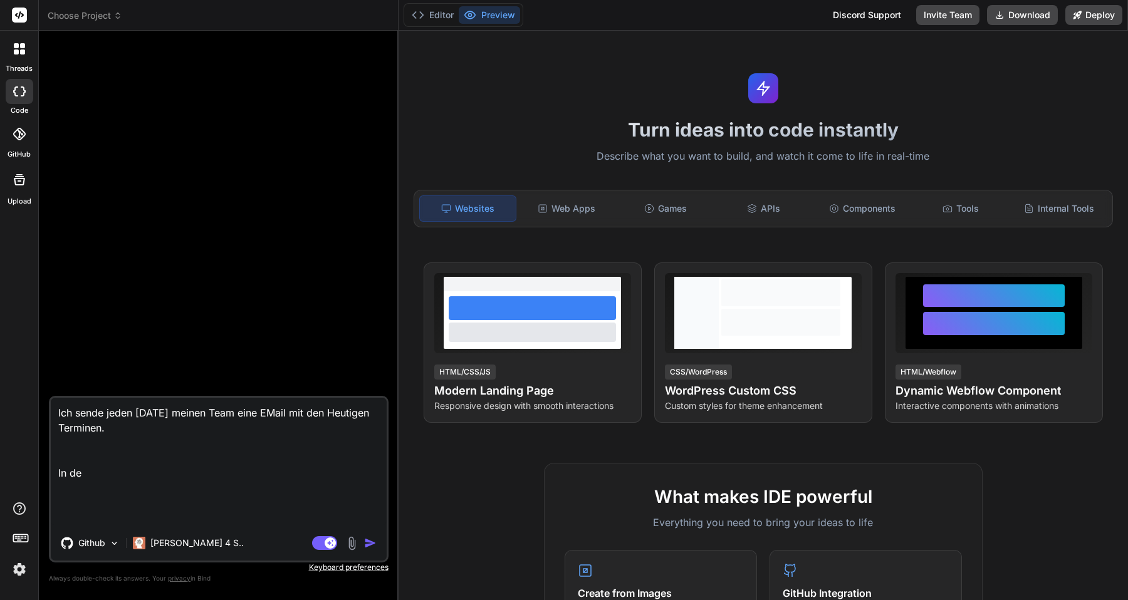
type textarea "Ich sende jeden [DATE] meinen Team eine EMail mit den Heutigen Terminen. In der"
type textarea "x"
type textarea "Ich sende jeden [DATE] meinen Team eine EMail mit den Heutigen Terminen. In der"
type textarea "x"
type textarea "Ich sende jeden [DATE] meinen Team eine EMail mit den Heutigen Terminen. In der…"
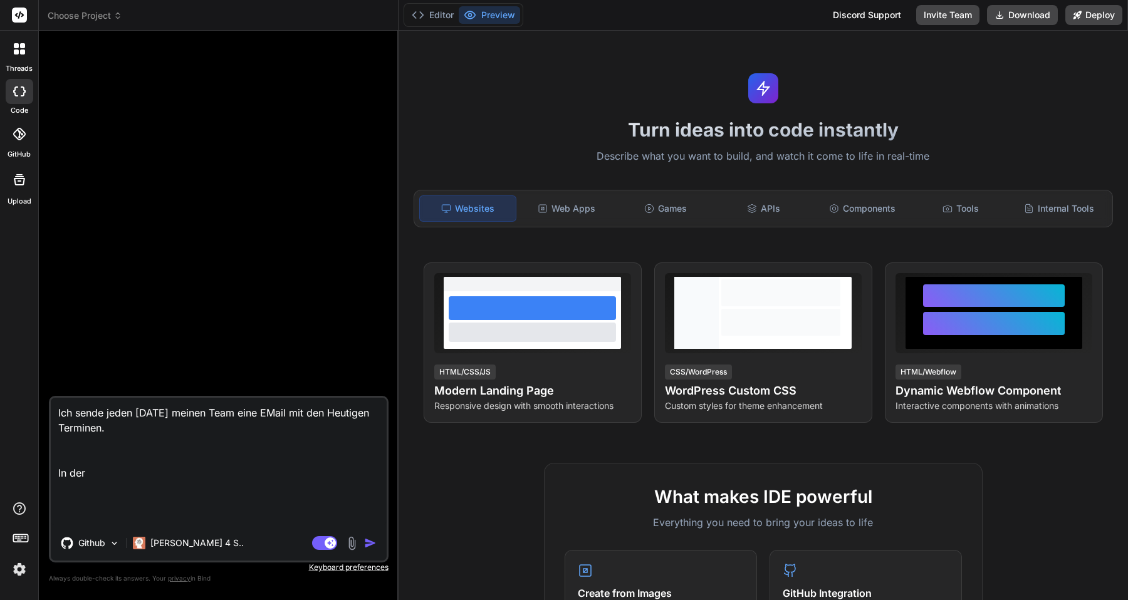
type textarea "x"
type textarea "Ich sende jeden [DATE] meinen Team eine EMail mit den Heutigen Terminen. In der…"
type textarea "x"
type textarea "Ich sende jeden [DATE] meinen Team eine EMail mit den Heutigen Terminen. In der…"
type textarea "x"
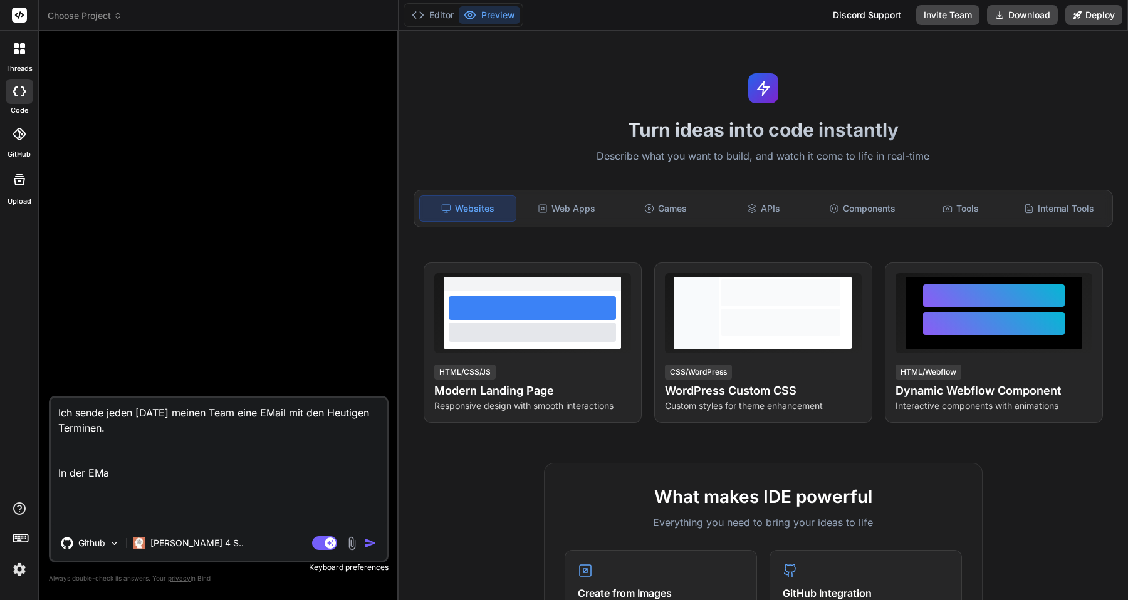
type textarea "Ich sende jeden [DATE] meinen Team eine EMail mit den Heutigen Terminen. In der…"
type textarea "x"
type textarea "Ich sende jeden [DATE] meinen Team eine EMail mit den Heutigen Terminen. In der…"
type textarea "x"
type textarea "Ich sende jeden [DATE] meinen Team eine EMail mit den Heutigen Terminen. In der…"
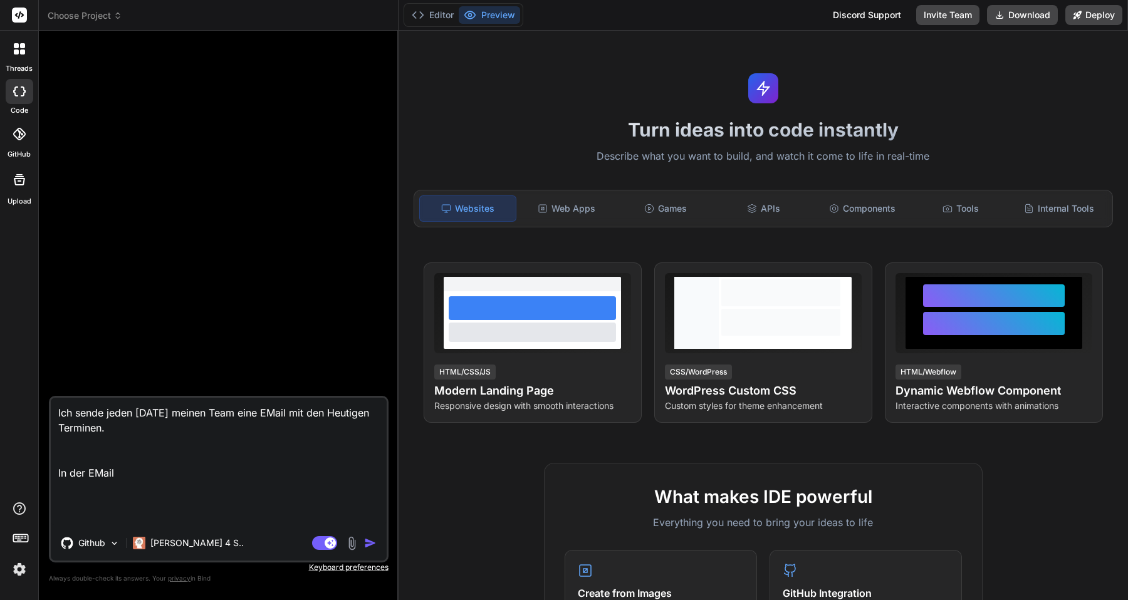
type textarea "x"
type textarea "Ich sende jeden [DATE] meinen Team eine EMail mit den Heutigen Terminen. In der…"
type textarea "x"
type textarea "Ich sende jeden [DATE] meinen Team eine EMail mit den Heutigen Terminen. In der…"
type textarea "x"
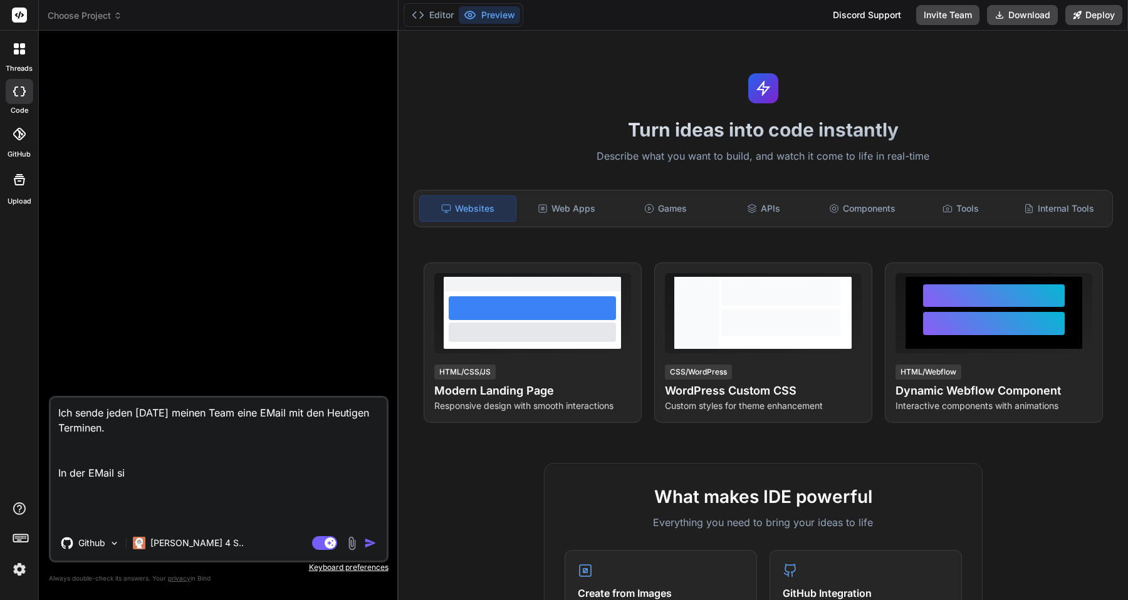
type textarea "Ich sende jeden [DATE] meinen Team eine EMail mit den Heutigen Terminen. In der…"
type textarea "x"
type textarea "Ich sende jeden [DATE] meinen Team eine EMail mit den Heutigen Terminen. In der…"
type textarea "x"
type textarea "Ich sende jeden [DATE] meinen Team eine EMail mit den Heutigen Terminen. In der…"
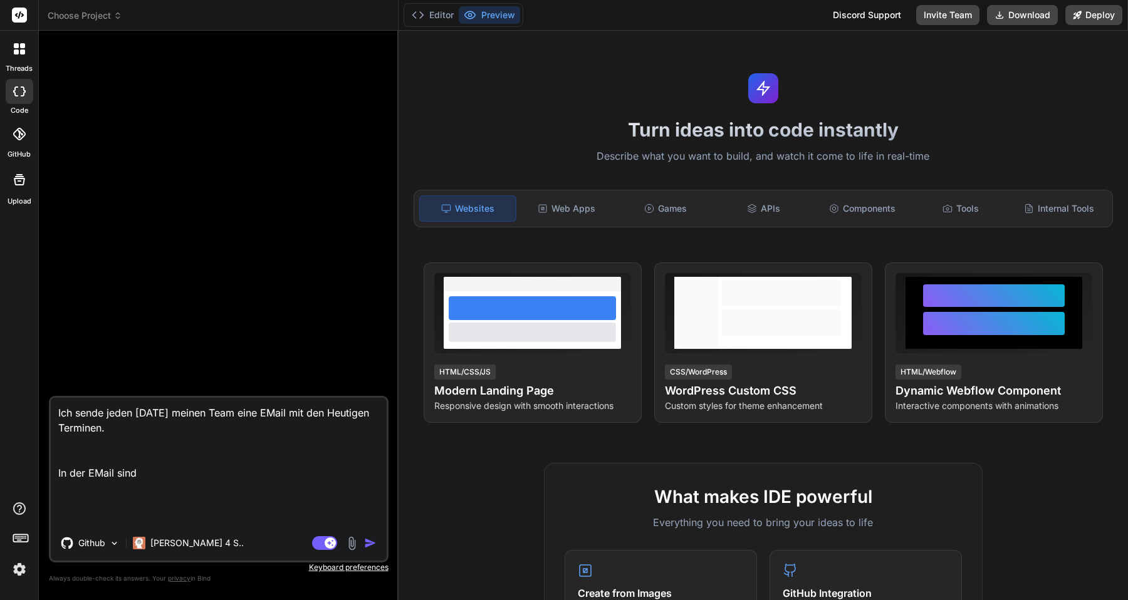
type textarea "x"
type textarea "Ich sende jeden [DATE] meinen Team eine EMail mit den Heutigen Terminen. In der…"
type textarea "x"
type textarea "Ich sende jeden [DATE] meinen Team eine EMail mit den Heutigen Terminen. In der…"
type textarea "x"
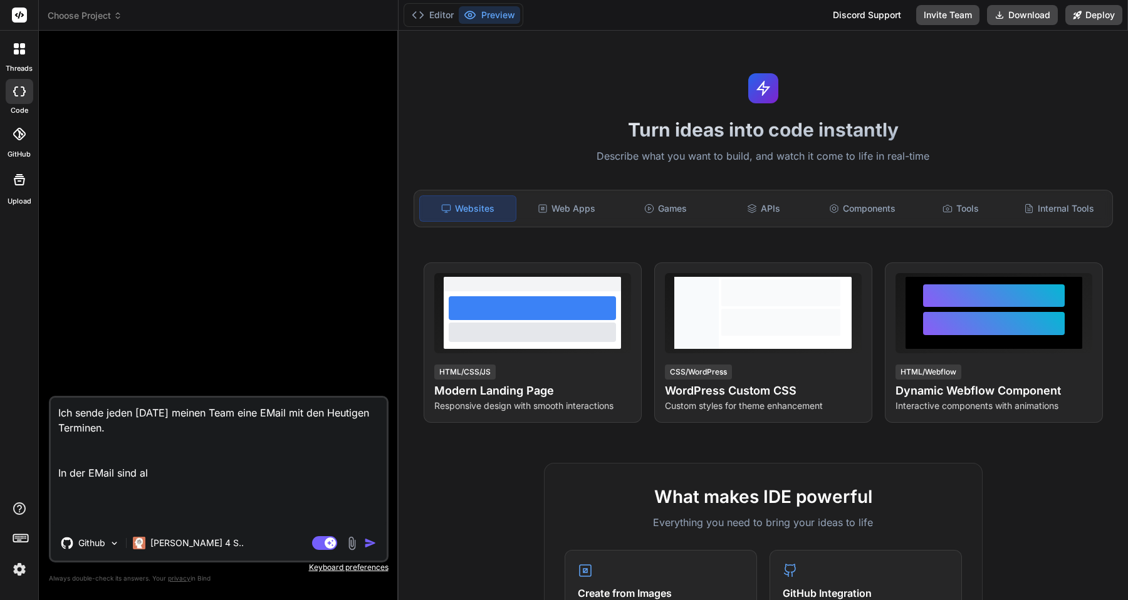
type textarea "Ich sende jeden [DATE] meinen Team eine EMail mit den Heutigen Terminen. In der…"
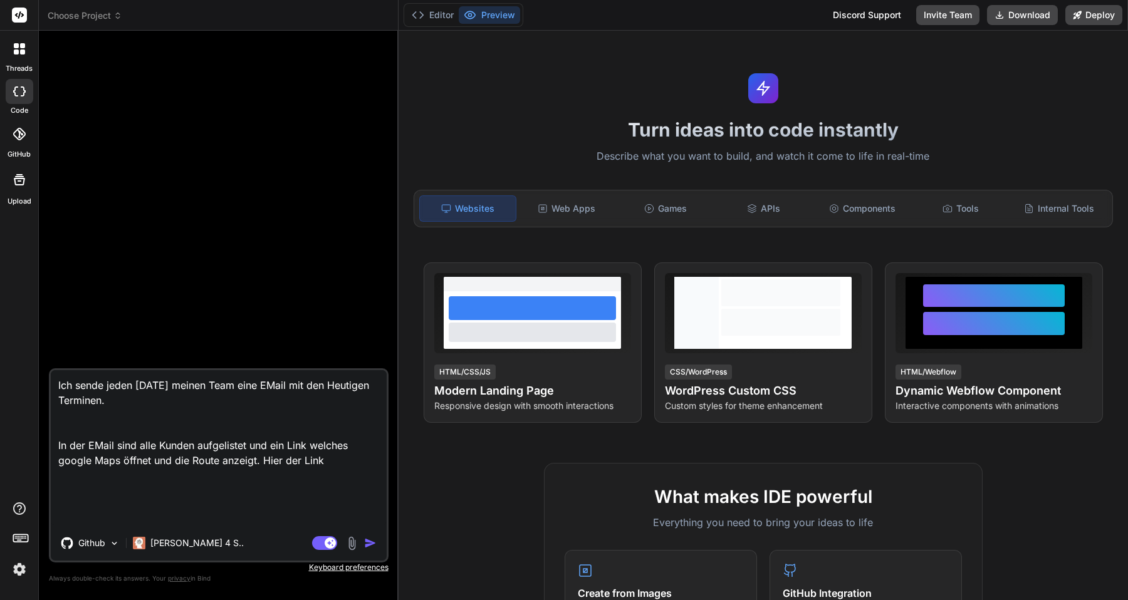
scroll to position [18, 0]
paste textarea "[URL][DOMAIN_NAME]"
click at [338, 432] on textarea "Ich sende jeden [DATE] meinen Team eine EMail mit den Heutigen Terminen. In der…" at bounding box center [219, 447] width 336 height 155
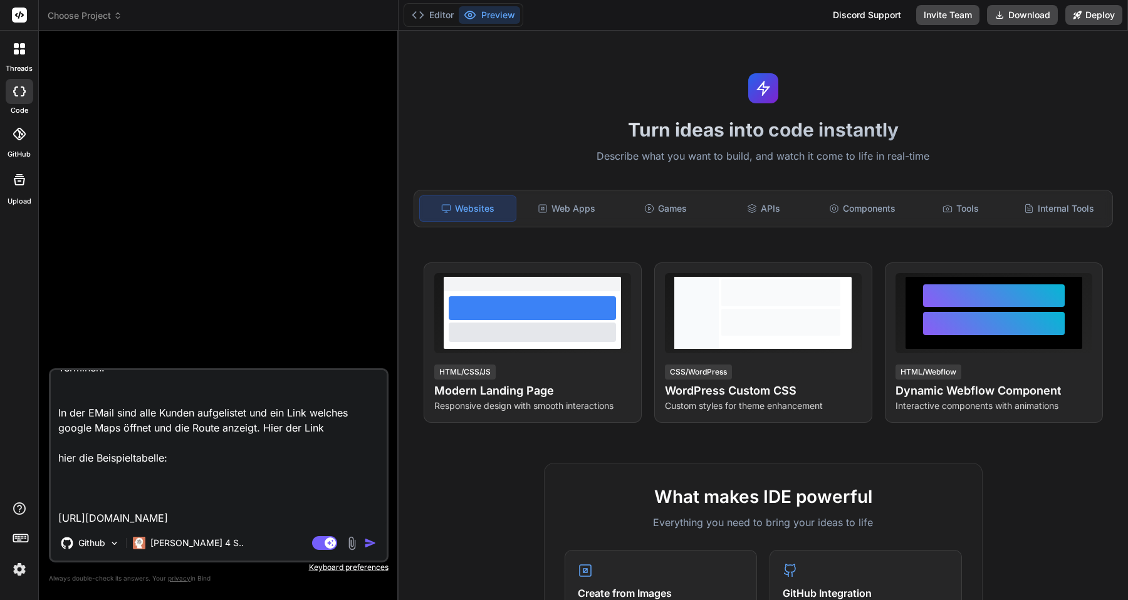
paste textarea "3332-24-12L18:82:96.007I Dolor Sitame cons Adipiscinge Sed. 34 08875 Doeiusmodt…"
click at [152, 462] on textarea "Ich sende jeden [DATE] meinen Team eine EMail mit den Heutigen Terminen. In der…" at bounding box center [219, 447] width 336 height 155
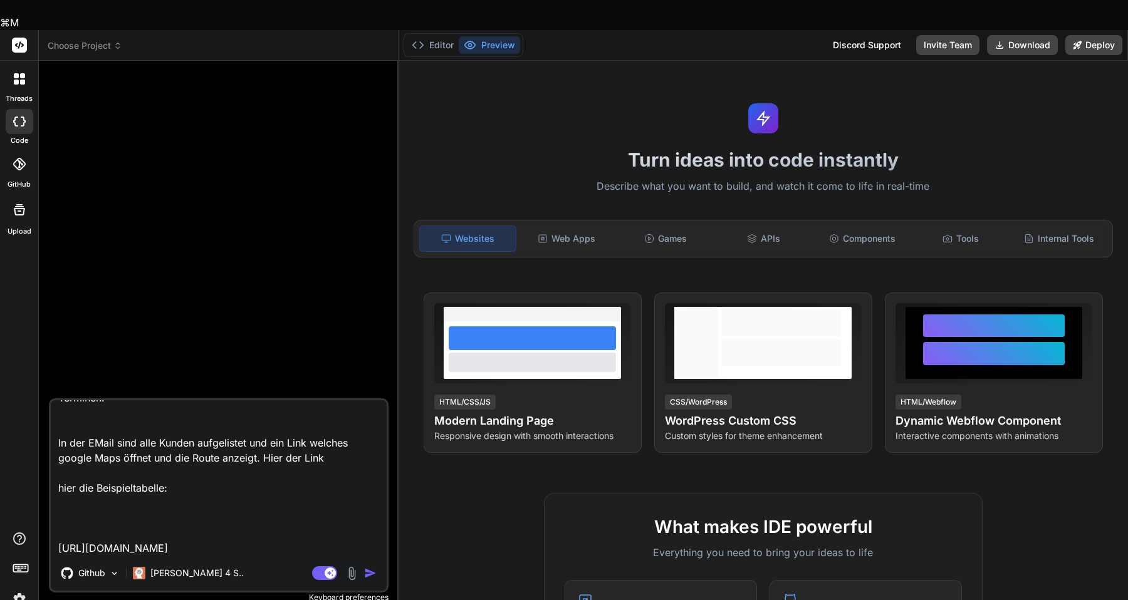
click at [152, 462] on textarea "Ich sende jeden [DATE] meinen Team eine EMail mit den Heutigen Terminen. In der…" at bounding box center [219, 477] width 336 height 155
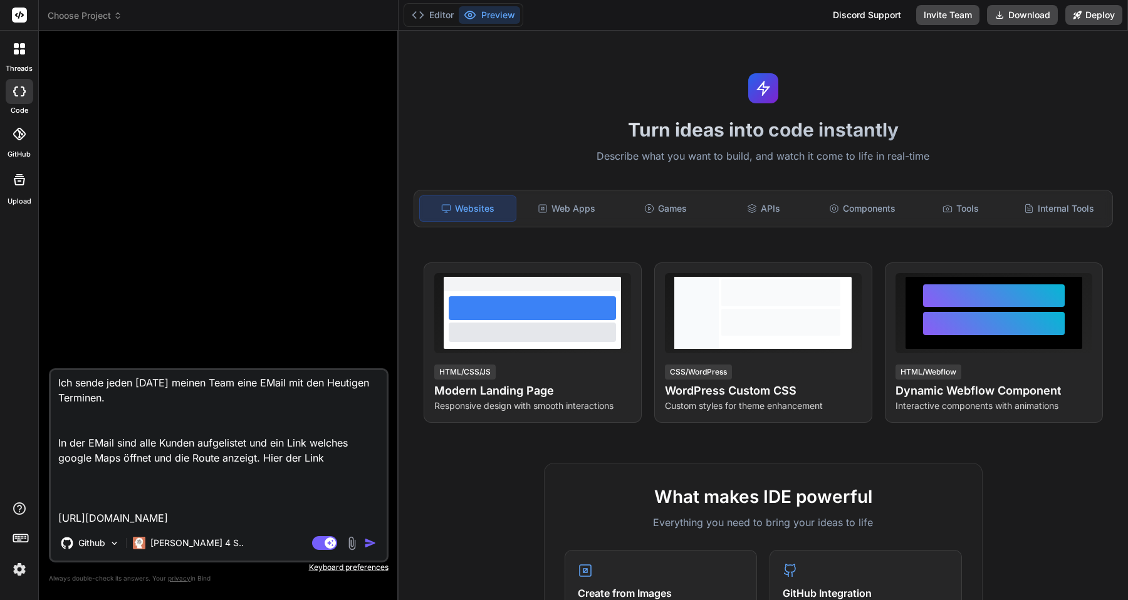
click at [151, 400] on textarea "Ich sende jeden [DATE] meinen Team eine EMail mit den Heutigen Terminen. In der…" at bounding box center [219, 447] width 336 height 155
paste textarea "3332-24-12L18:82:96.007I Dolor Sitame cons Adipiscinge Sed. 34 08875 Doeiusmodt…"
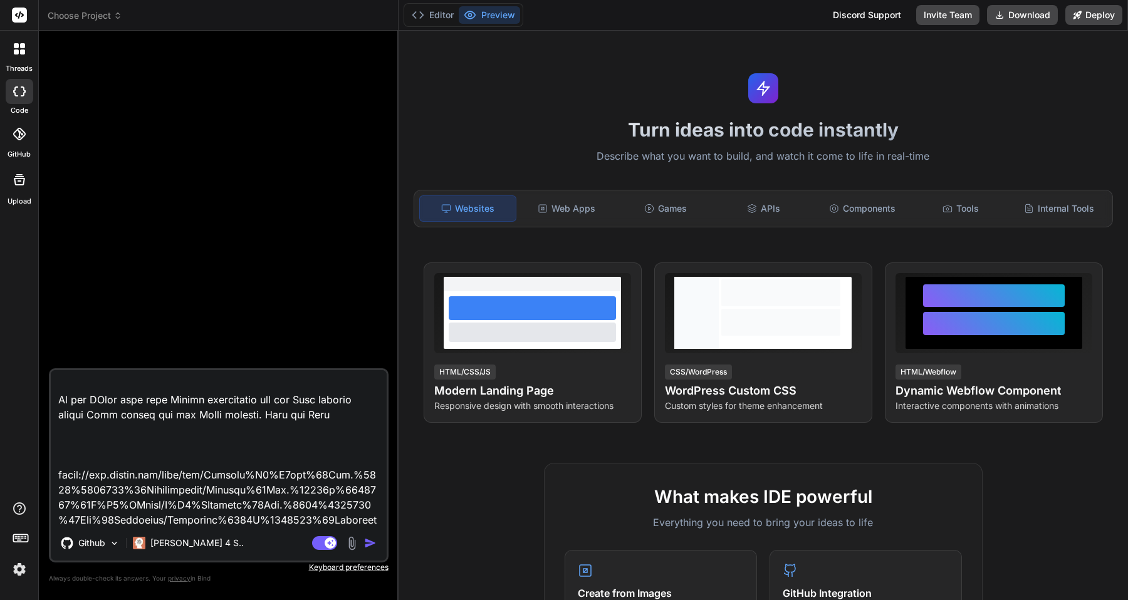
scroll to position [814, 0]
click at [102, 458] on textarea at bounding box center [219, 447] width 336 height 155
click at [0, 0] on lt-strong "E-M" at bounding box center [0, 0] width 0 height 0
click at [337, 474] on textarea at bounding box center [219, 447] width 336 height 155
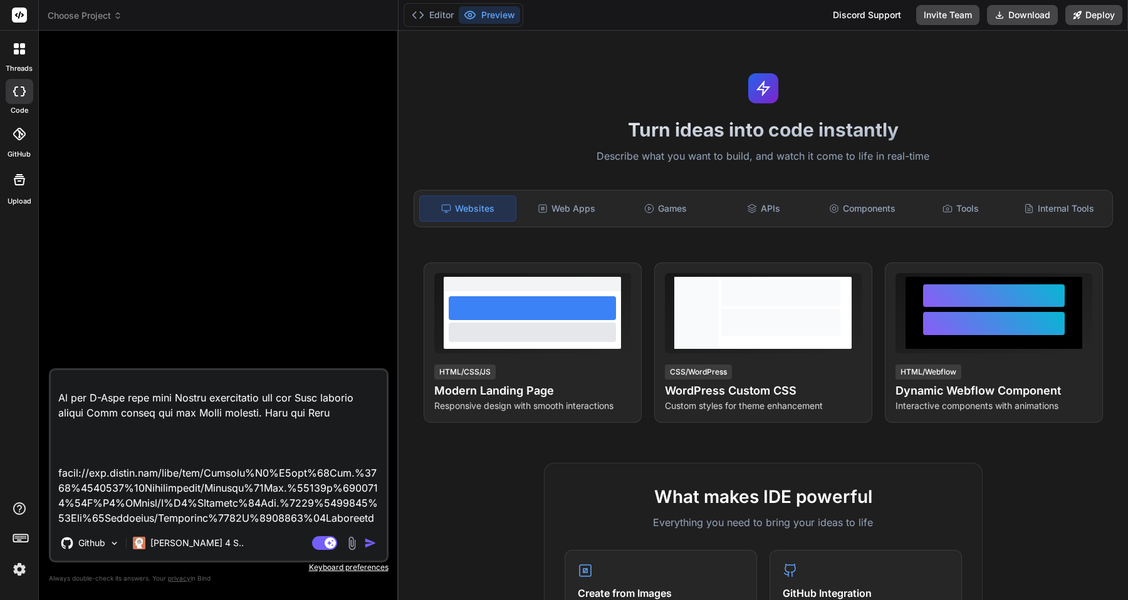
click at [214, 516] on textarea at bounding box center [219, 447] width 336 height 155
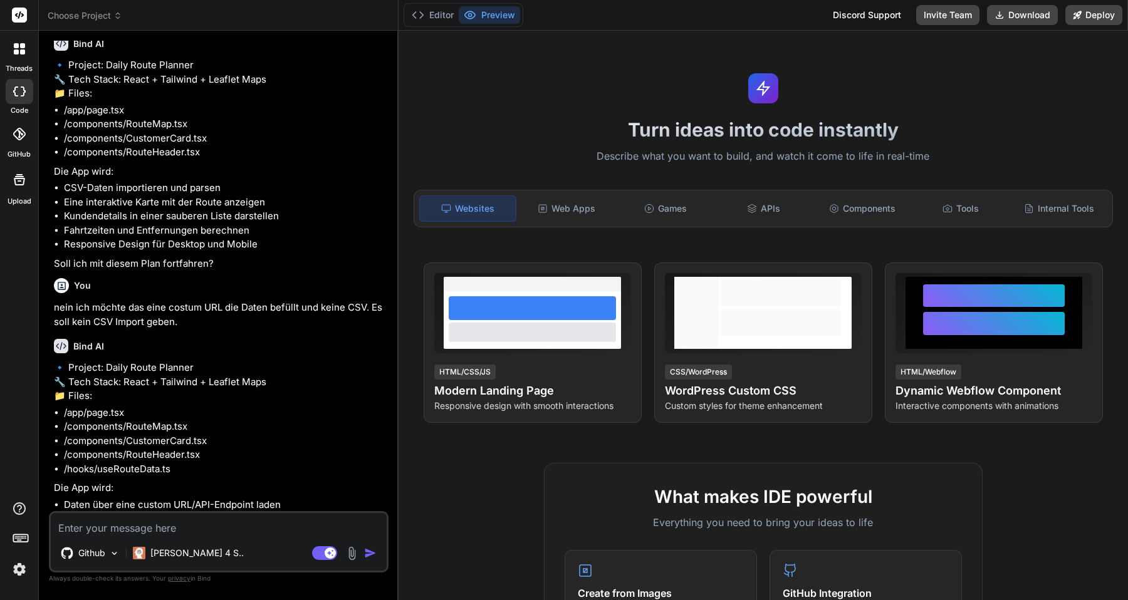
scroll to position [830, 0]
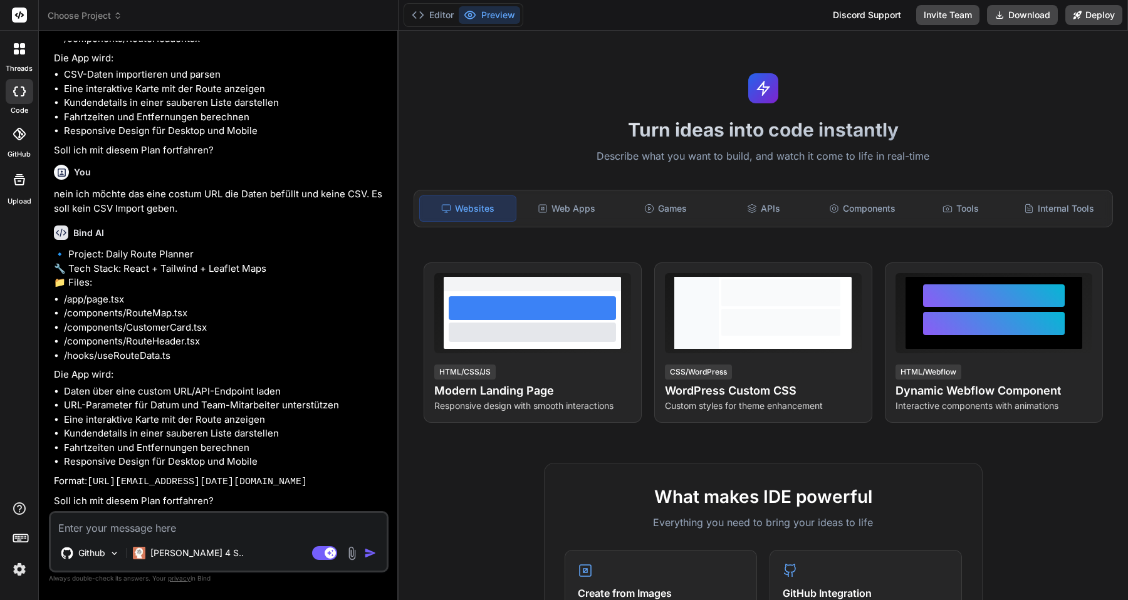
click at [144, 524] on textarea at bounding box center [219, 524] width 336 height 23
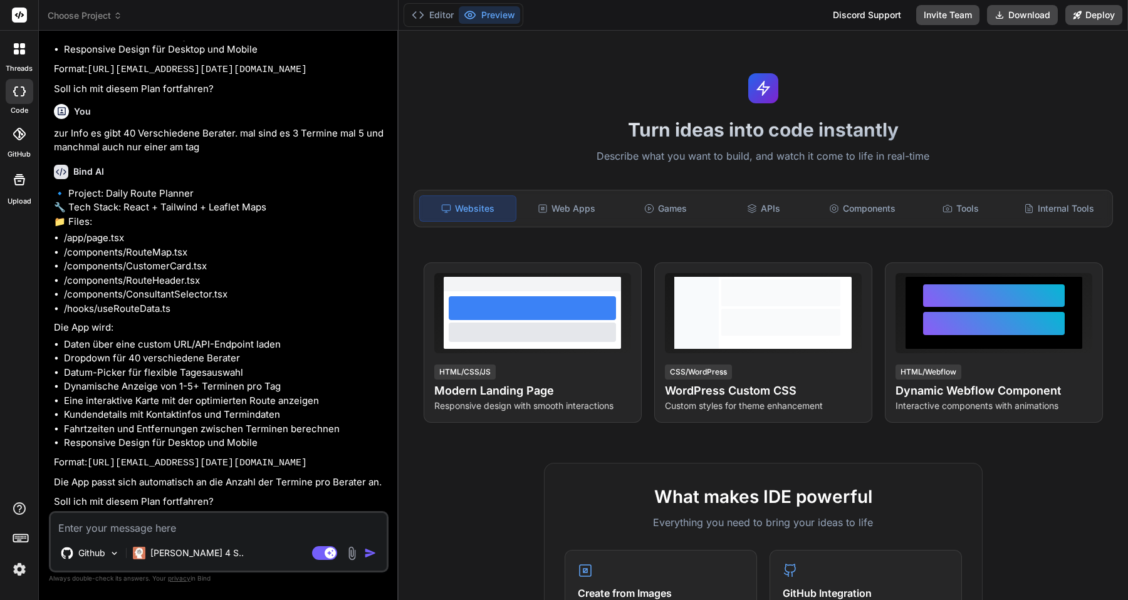
scroll to position [1284, 0]
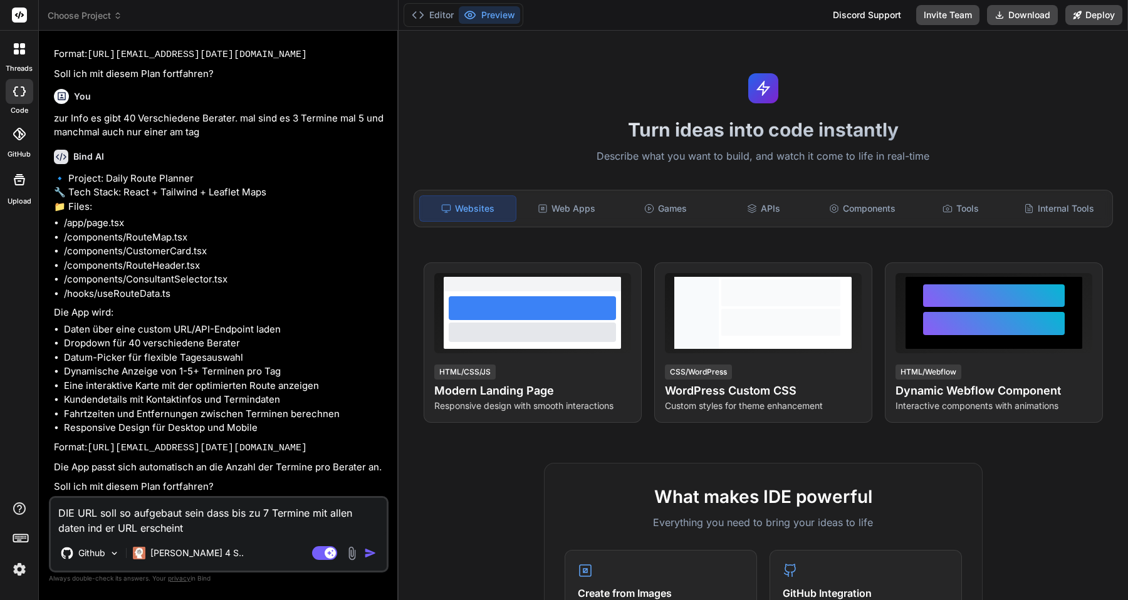
click at [267, 513] on textarea "DIE URL soll so aufgebaut sein dass bis zu 7 Termine mit allen daten ind er URL…" at bounding box center [219, 517] width 336 height 38
click at [278, 529] on textarea "DIE URL soll so aufgebaut sein dass alle Termine mit allen daten ind er URL ers…" at bounding box center [219, 517] width 336 height 38
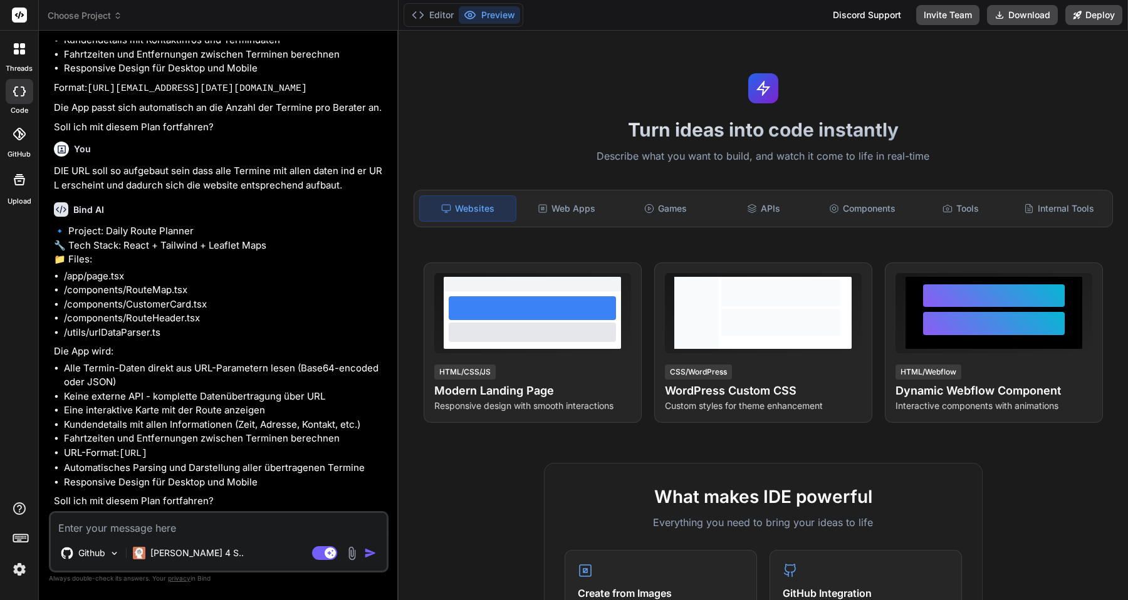
scroll to position [1727, 0]
click at [263, 524] on textarea at bounding box center [219, 524] width 336 height 23
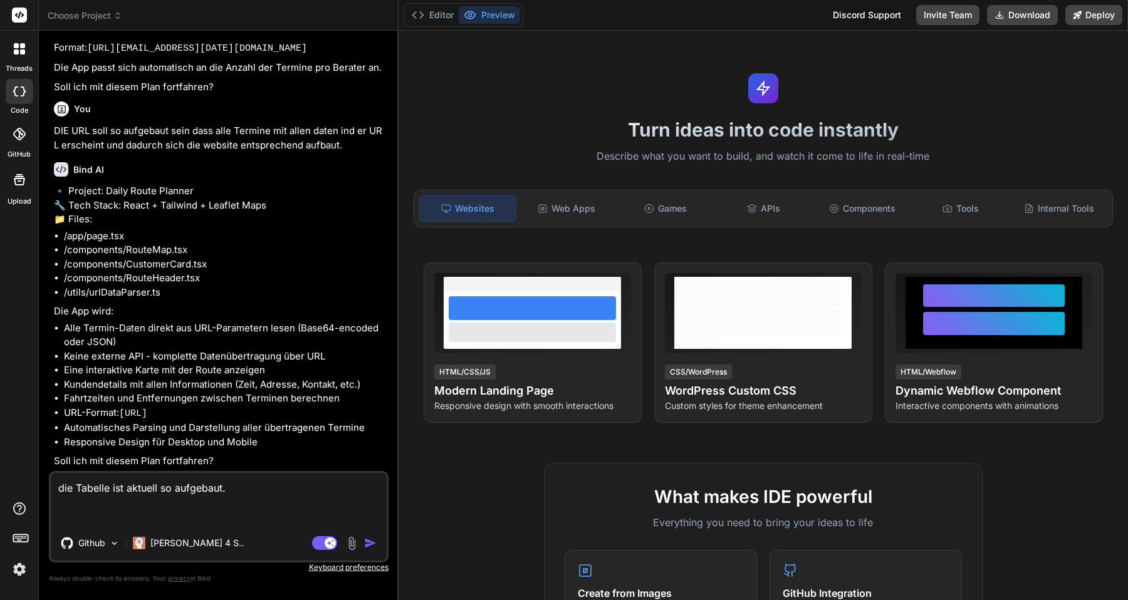
paste textarea "8994-05-34L12:76:50.561I DOL SIT Ametco Adipisci Elitseddoei Temporinci 9 78460…"
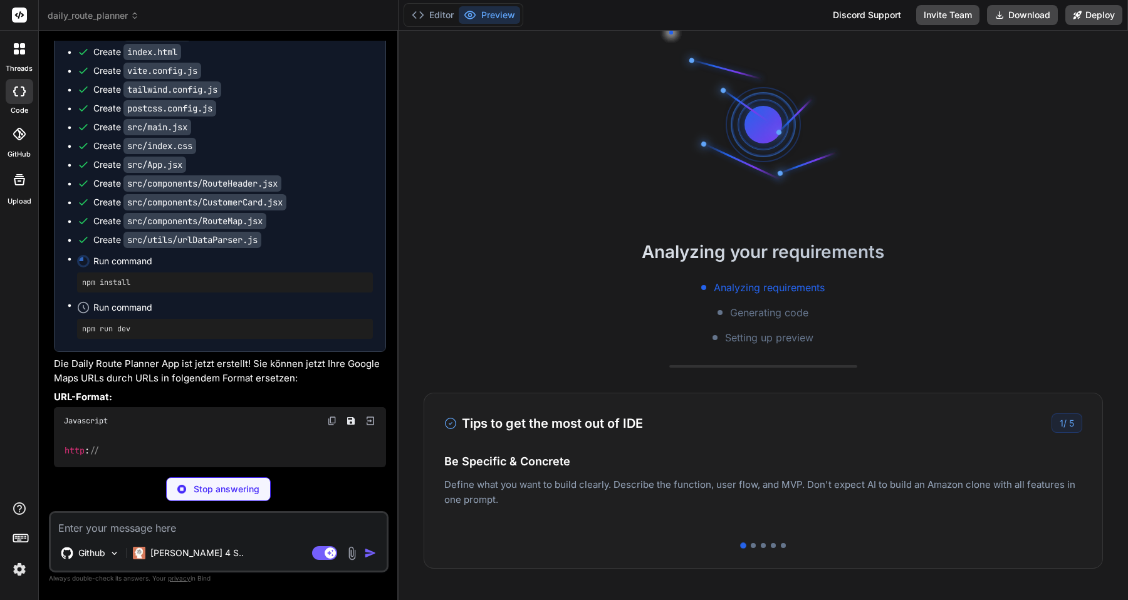
scroll to position [3062, 0]
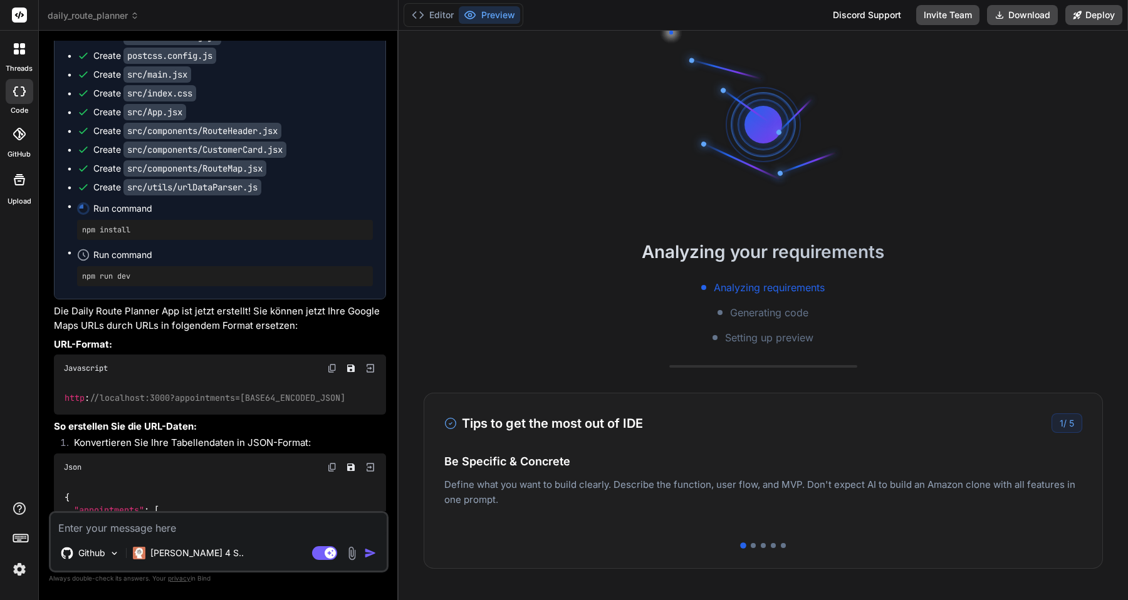
click at [19, 571] on img at bounding box center [19, 569] width 21 height 21
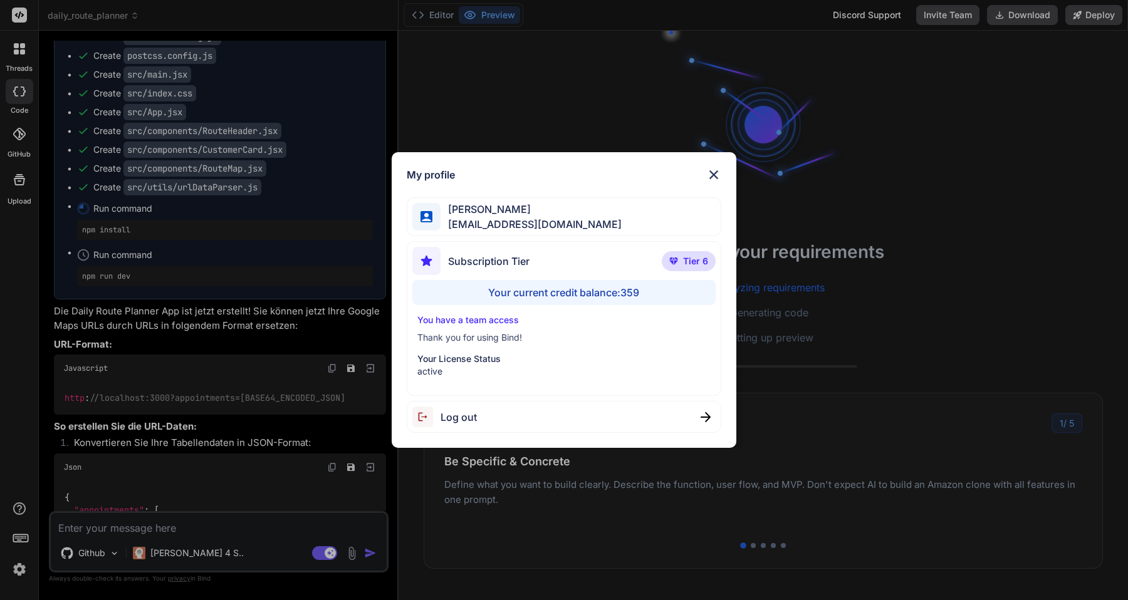
click at [18, 571] on div "My profile [PERSON_NAME] [EMAIL_ADDRESS][DOMAIN_NAME] Subscription Tier Tier 6 …" at bounding box center [564, 300] width 1128 height 600
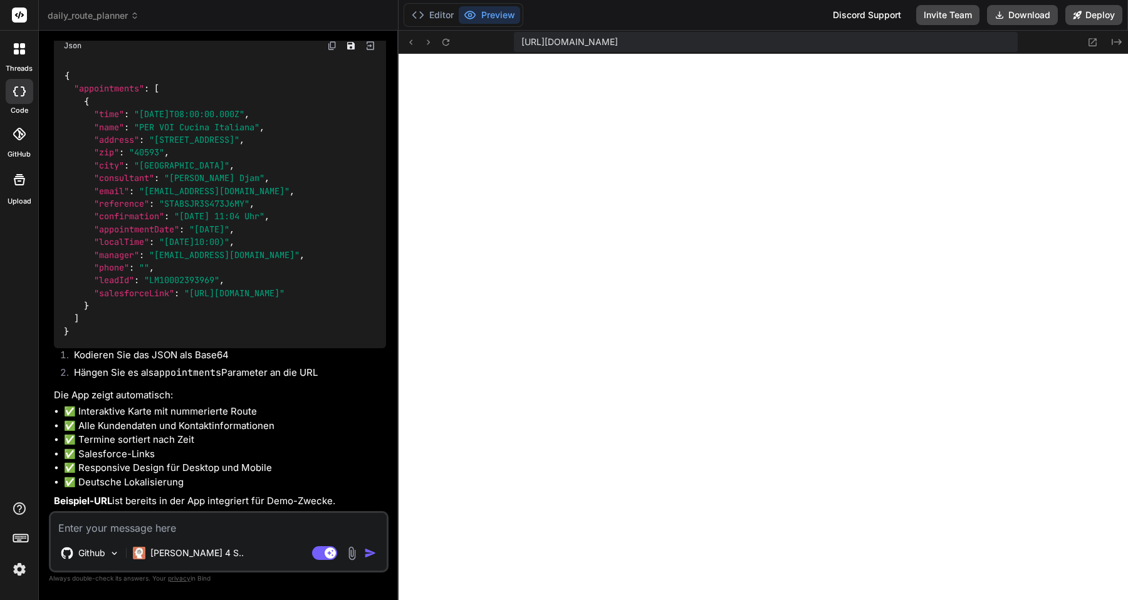
scroll to position [3805, 0]
click at [618, 42] on span "[URL][DOMAIN_NAME]" at bounding box center [569, 42] width 96 height 13
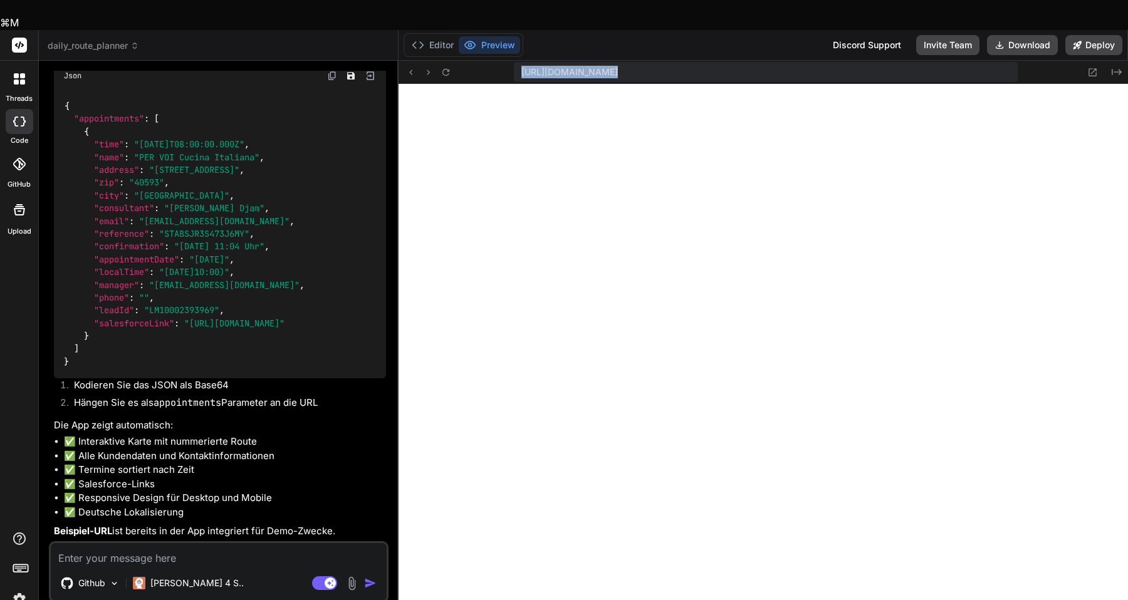
click at [618, 66] on span "[URL][DOMAIN_NAME]" at bounding box center [569, 72] width 96 height 13
copy div "[URL][DOMAIN_NAME] Created with Pixso."
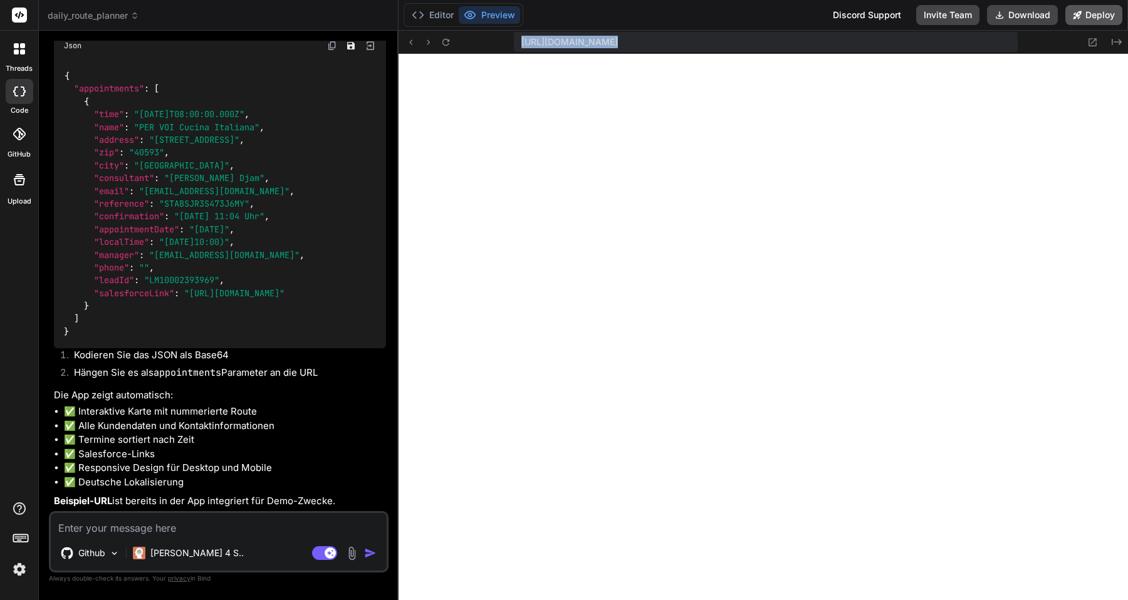
click at [1106, 19] on button "Deploy" at bounding box center [1093, 15] width 57 height 20
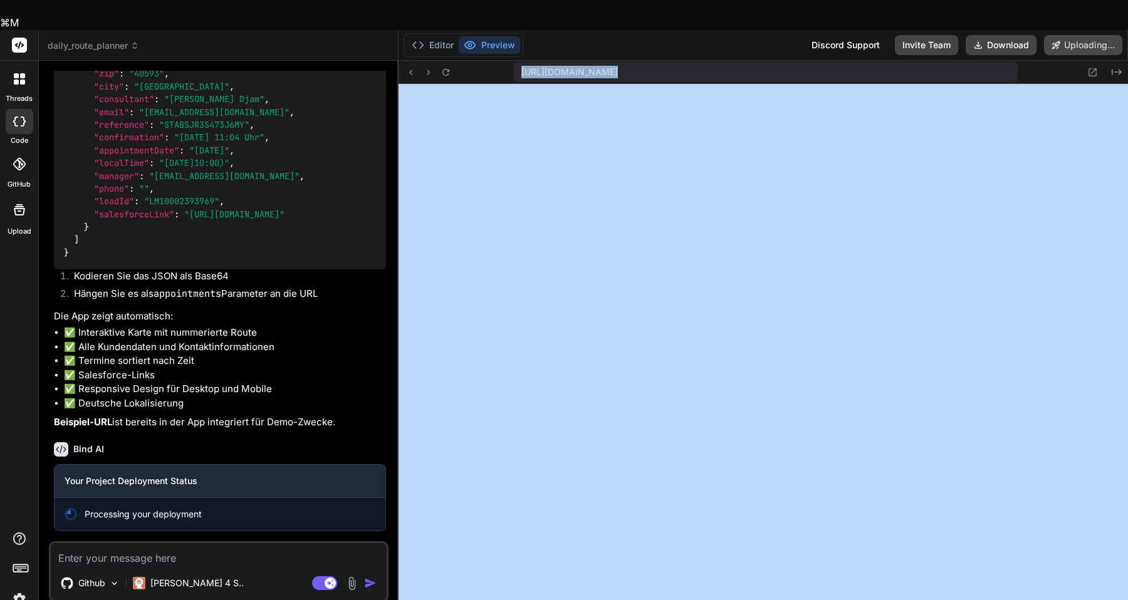
scroll to position [3914, 0]
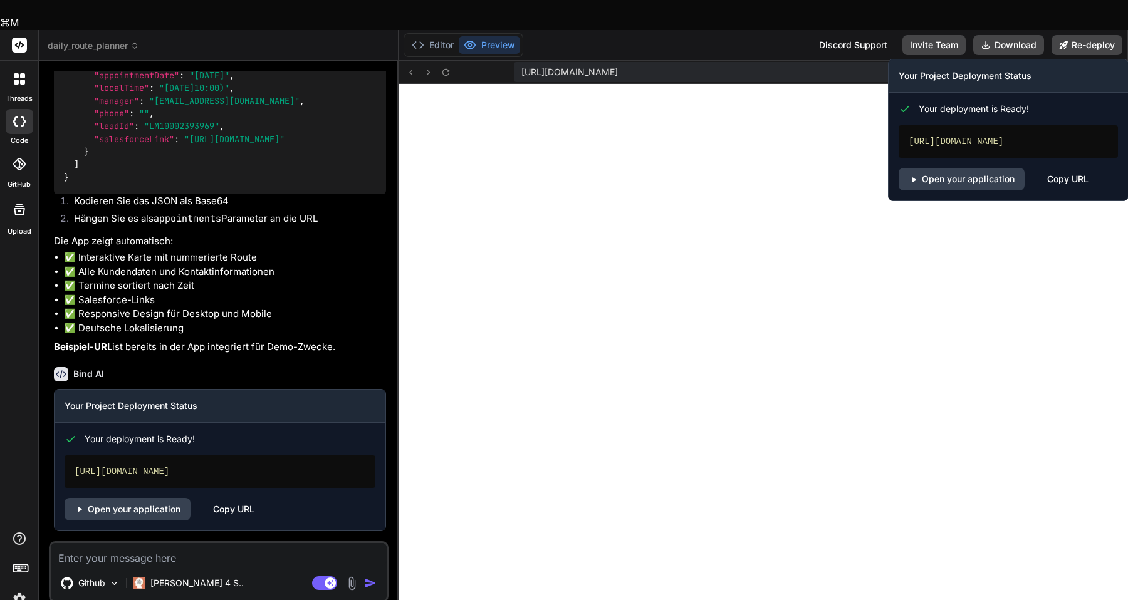
click at [1033, 125] on div "[URL][DOMAIN_NAME]" at bounding box center [1007, 141] width 219 height 33
copy div "[URL][DOMAIN_NAME]"
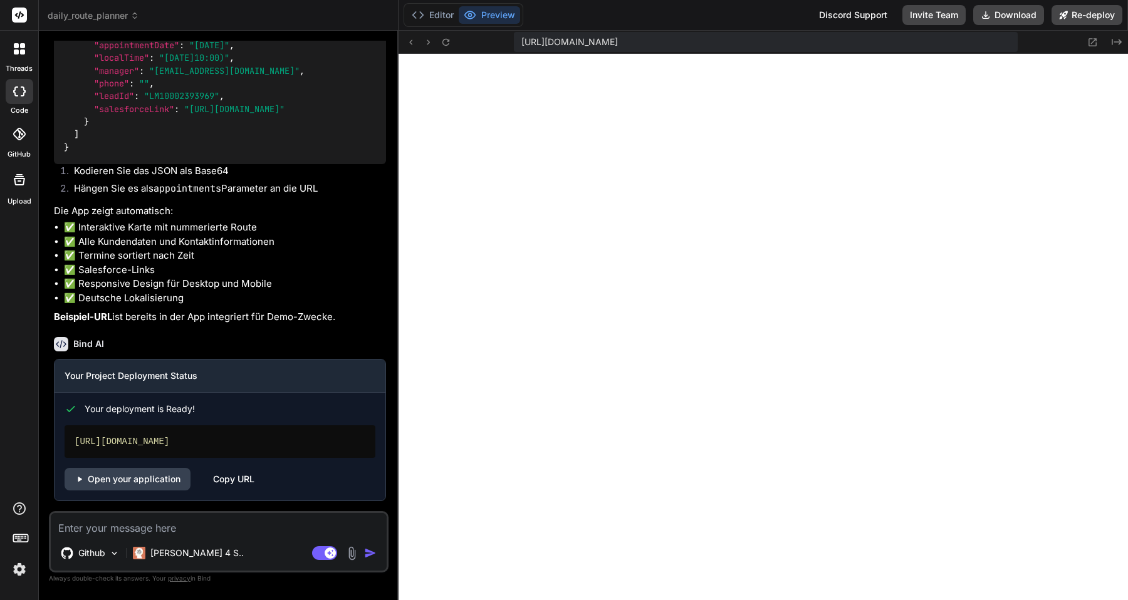
scroll to position [3989, 0]
click at [174, 527] on textarea at bounding box center [219, 524] width 336 height 23
click at [181, 524] on textarea at bounding box center [219, 524] width 336 height 23
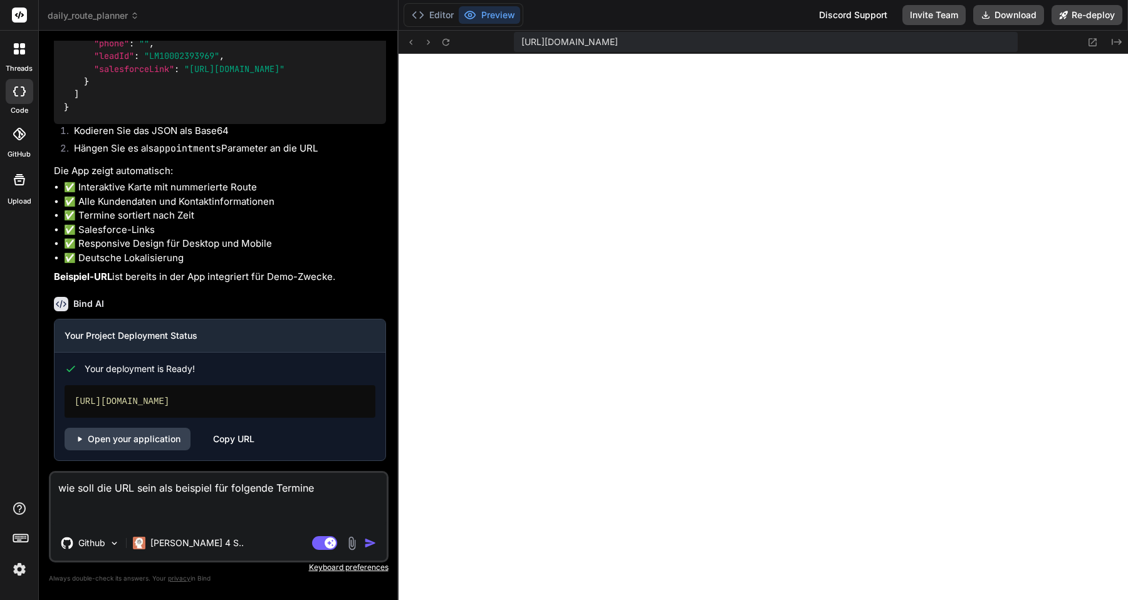
paste textarea "6281-40-08L15:18:80.403I do Sit Ametconsec Adipiscingel 82 Seddoei tem inci: 69…"
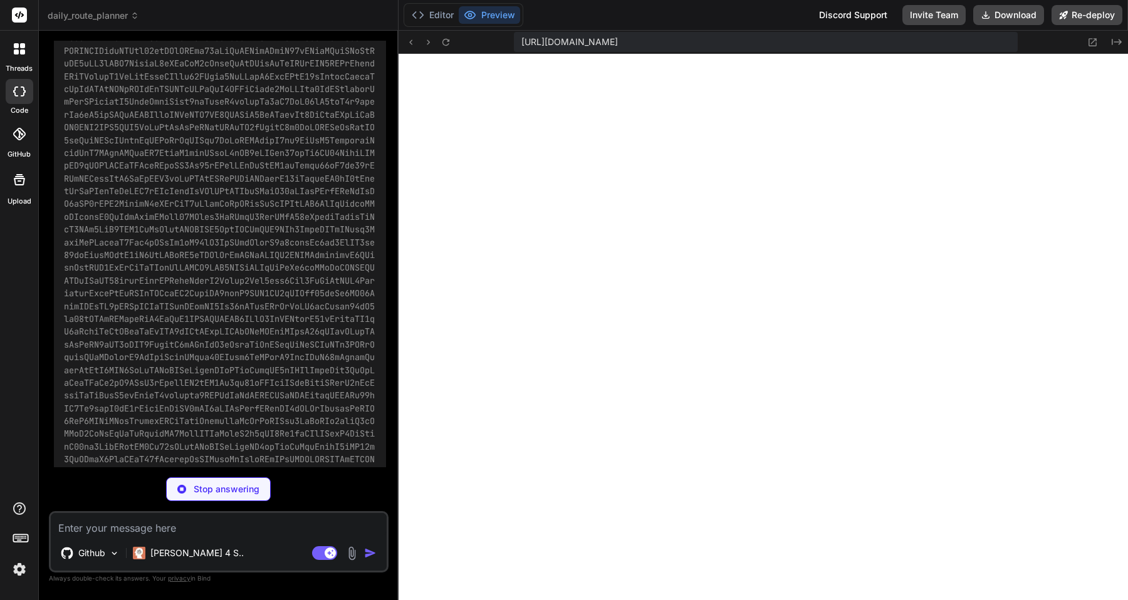
scroll to position [5174, 0]
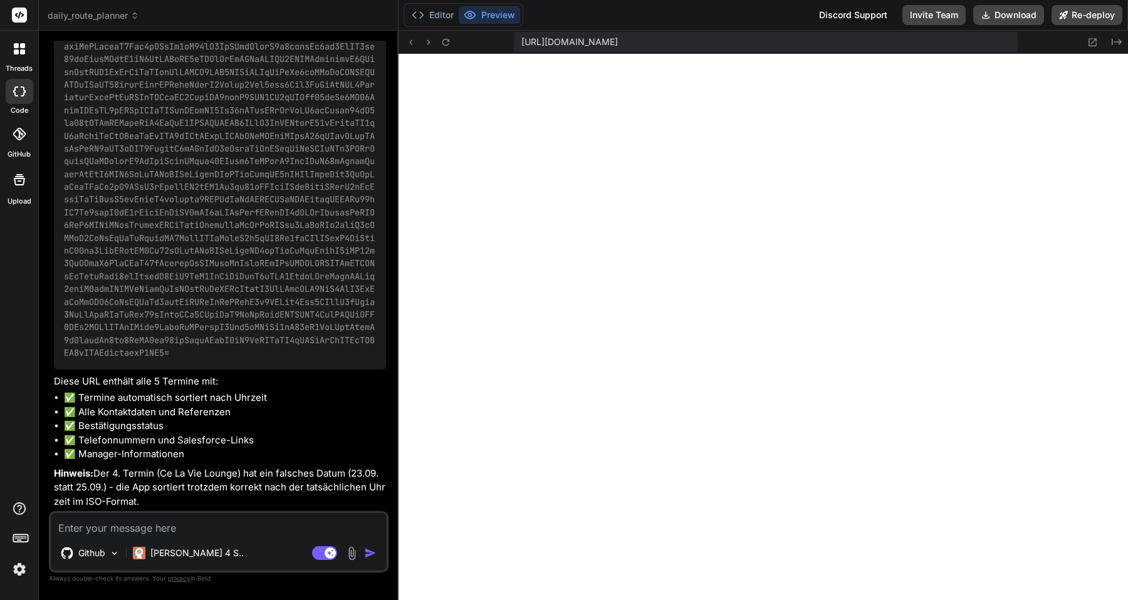
scroll to position [6582, 0]
click at [242, 526] on textarea at bounding box center [219, 524] width 336 height 23
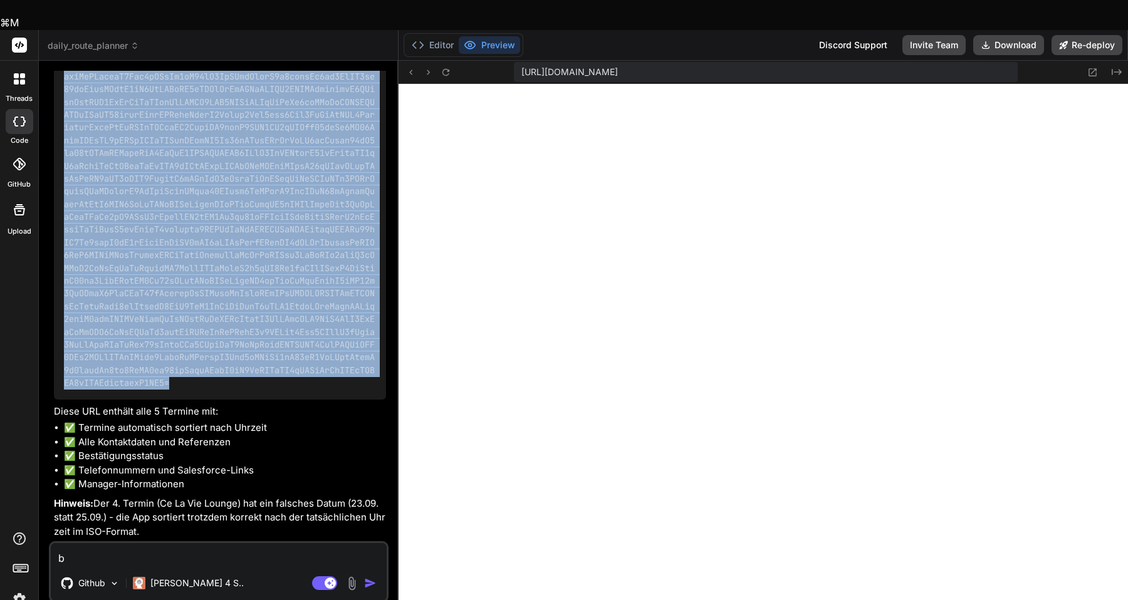
drag, startPoint x: 172, startPoint y: 171, endPoint x: 343, endPoint y: 357, distance: 252.3
click at [343, 357] on div "http :" at bounding box center [220, 19] width 332 height 761
copy span "?appointments=eyJhcHBvaW50bWVudHMiOlt7InRpbWUiOiIyMDI1LTA5LTI1VDA3OjAwOjAwLjAwM…"
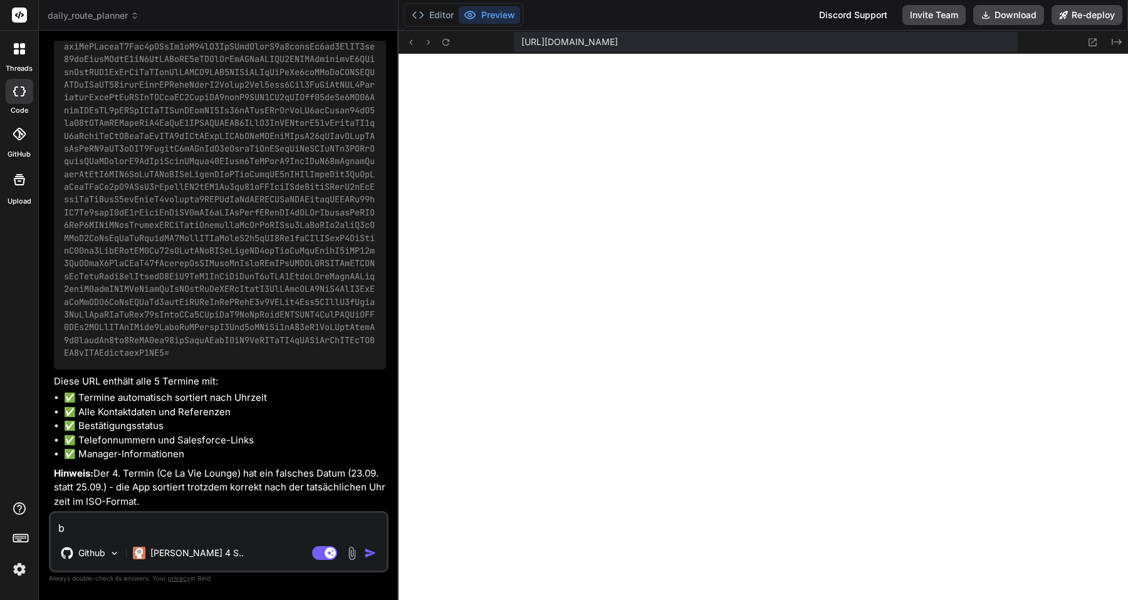
click at [218, 531] on textarea "b" at bounding box center [219, 524] width 336 height 23
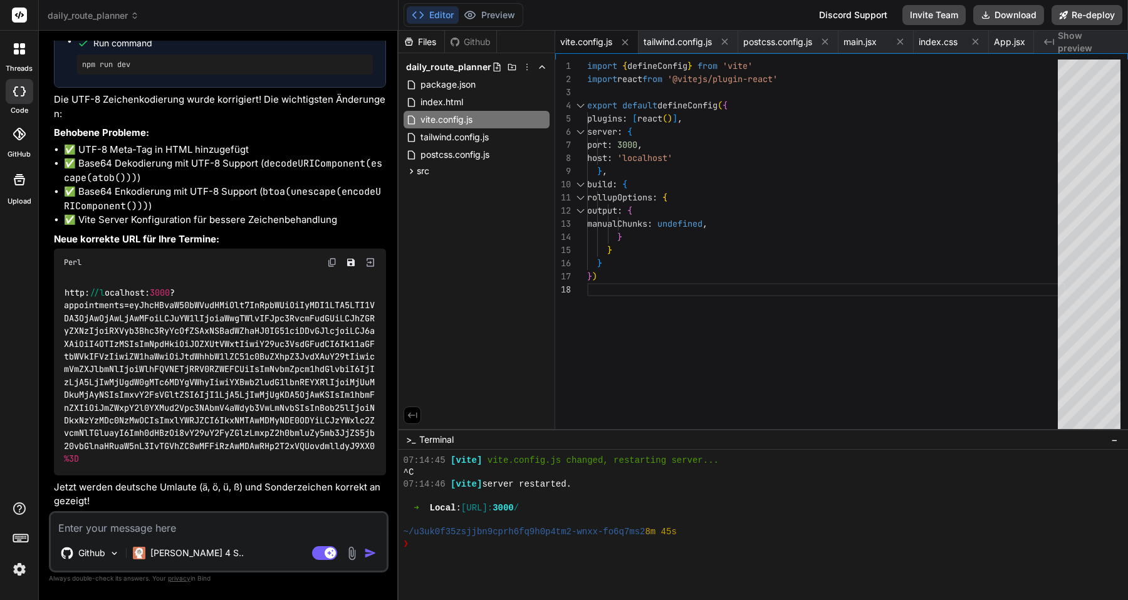
scroll to position [7257, 0]
drag, startPoint x: 174, startPoint y: 293, endPoint x: 247, endPoint y: 356, distance: 96.4
click at [247, 356] on code "http: //l ocalhost: 3000 ?appointments=eyJhcHBvaW50bWVudHMiOlt7InRpbWUiOiIyMDI1…" at bounding box center [219, 375] width 311 height 179
click at [228, 356] on code "http: //l ocalhost: 3000 ?appointments=eyJhcHBvaW50bWVudHMiOlt7InRpbWUiOiIyMDI1…" at bounding box center [219, 375] width 311 height 179
click at [227, 348] on code "http: //l ocalhost: 3000 ?appointments=eyJhcHBvaW50bWVudHMiOlt7InRpbWUiOiIyMDI1…" at bounding box center [219, 375] width 311 height 179
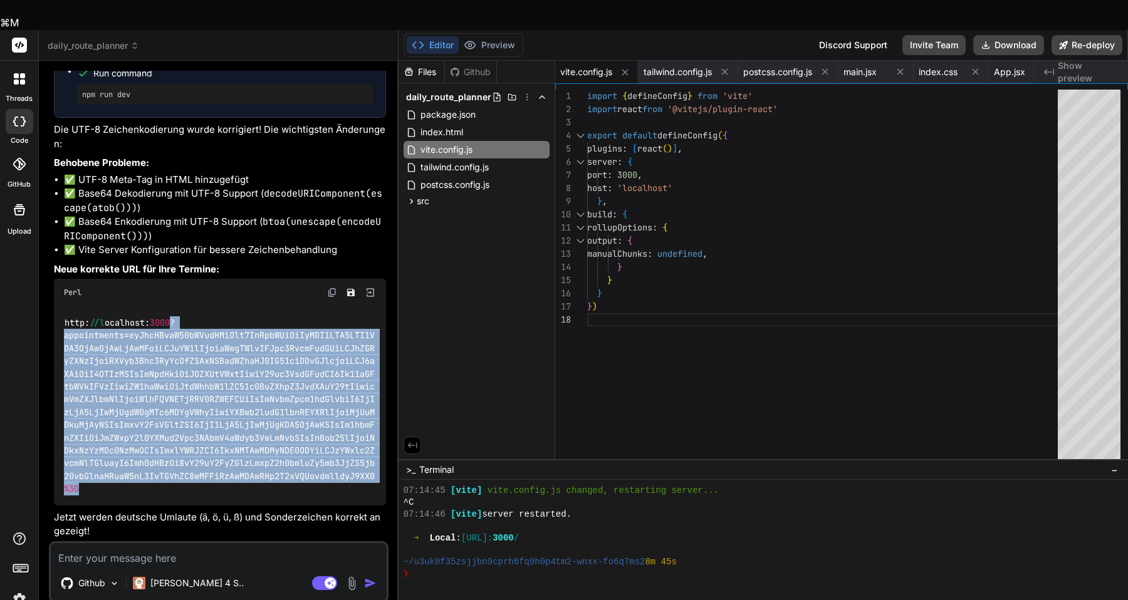
drag, startPoint x: 172, startPoint y: 291, endPoint x: 261, endPoint y: 459, distance: 189.2
click at [261, 459] on div "http: //l ocalhost: 3000 ?appointments=eyJhcHBvaW50bWVudHMiOlt7InRpbWUiOiIyMDI1…" at bounding box center [220, 405] width 332 height 199
copy code "?appointments=eyJhcHBvaW50bWVudHMiOlt7InRpbWUiOiIyMDI1LTA5LTI1VDA3OjAwOjAwLjAwM…"
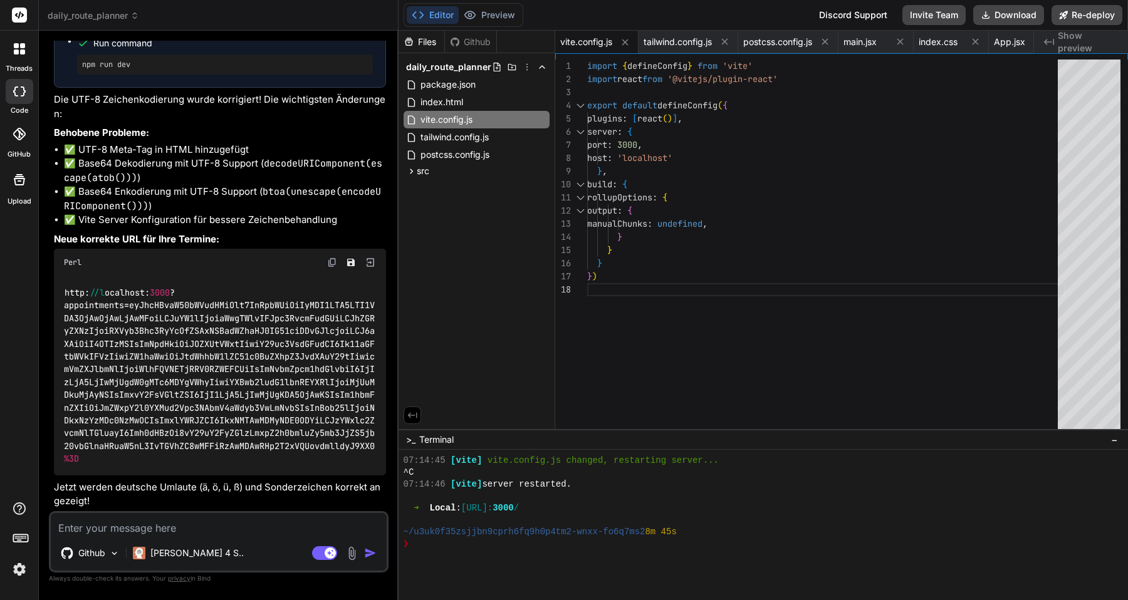
click at [219, 532] on textarea at bounding box center [219, 524] width 336 height 23
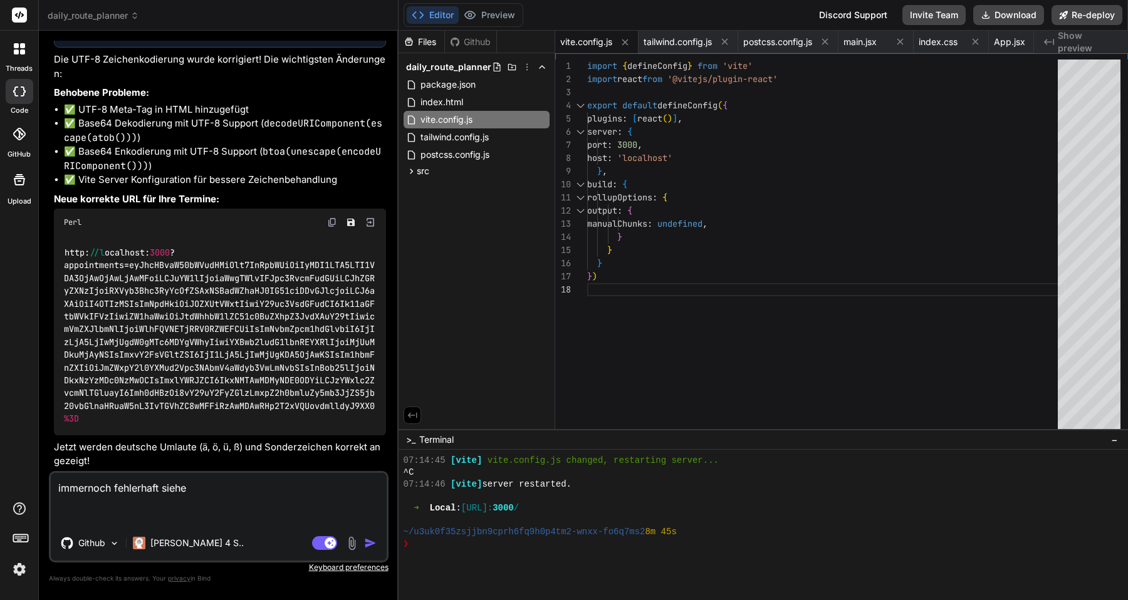
paste textarea "EuropastraÃe 15 Zufahrt nur Ã¼ber: 89231 [GEOGRAPHIC_DATA]"
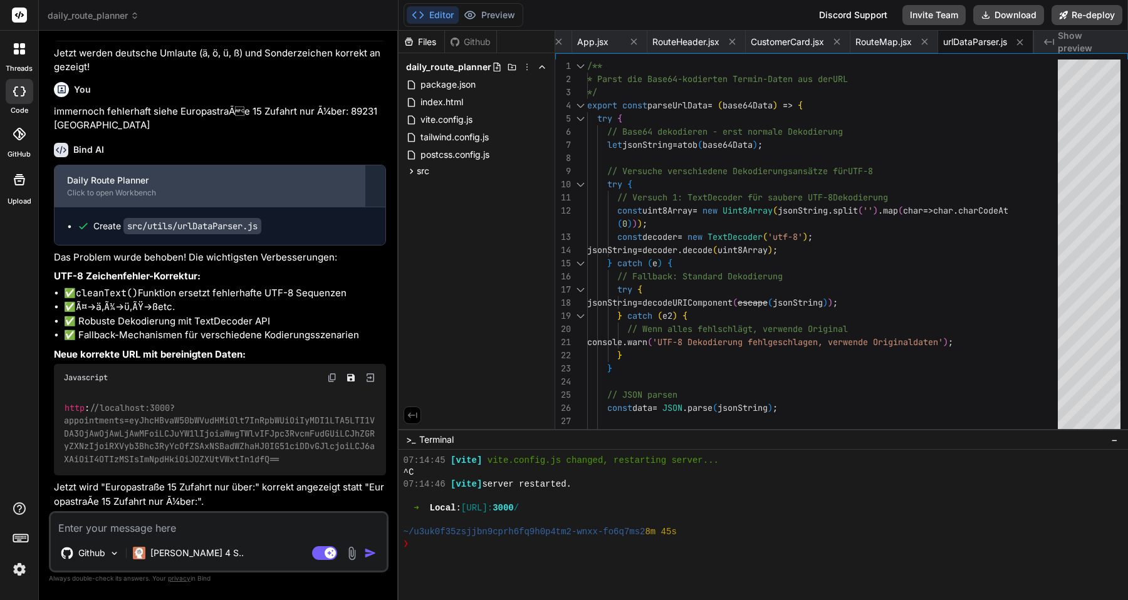
scroll to position [7692, 0]
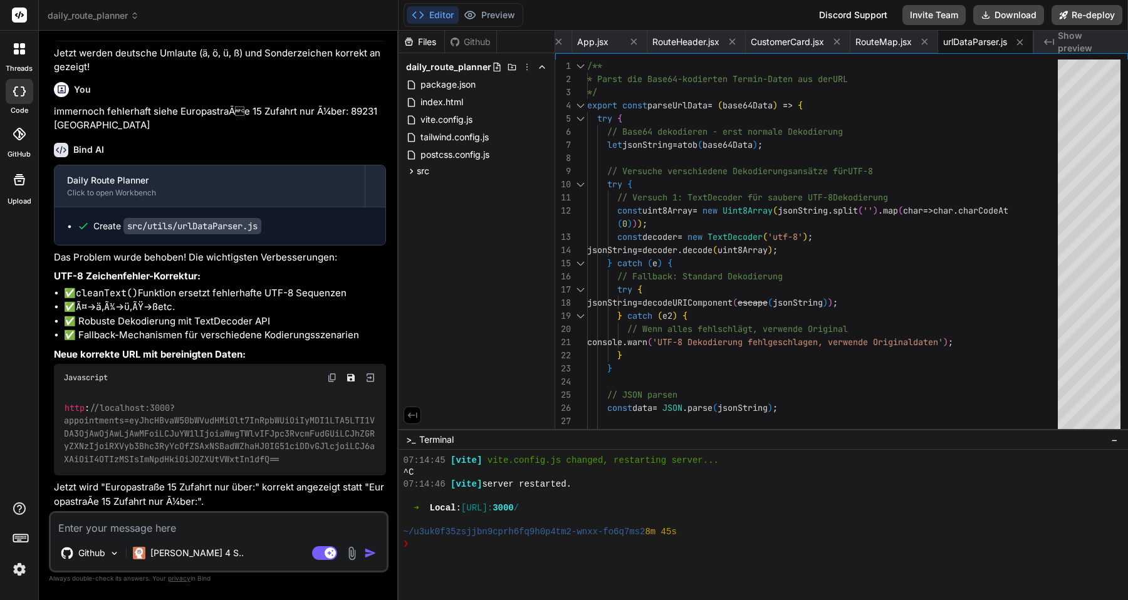
click at [180, 431] on span "//localhost:3000?appointments=eyJhcHBvaW50bWVudHMiOlt7InRpbWUiOiIyMDI1LTA5LTI1V…" at bounding box center [219, 433] width 311 height 63
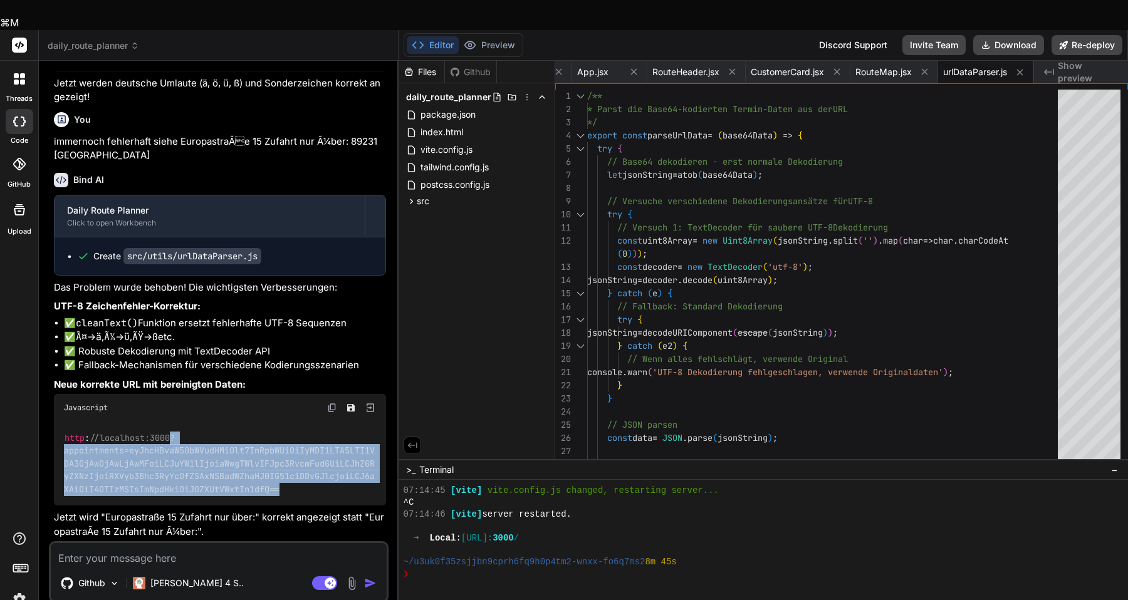
drag, startPoint x: 174, startPoint y: 408, endPoint x: 331, endPoint y: 463, distance: 167.0
click at [331, 463] on div "http : //localhost:3000?appointments=eyJhcHBvaW50bWVudHMiOlt7InRpbWUiOiIyMDI1LT…" at bounding box center [220, 464] width 332 height 84
copy span "?appointments=eyJhcHBvaW50bWVudHMiOlt7InRpbWUiOiIyMDI1LTA5LTI1VDA3OjAwOjAwLjAwM…"
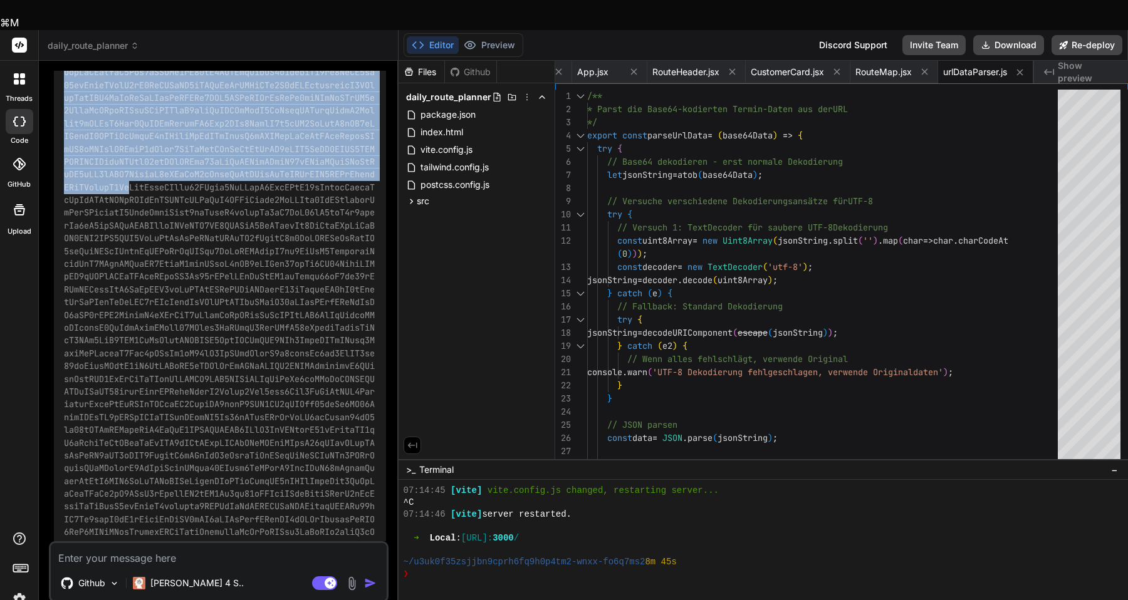
scroll to position [5930, 0]
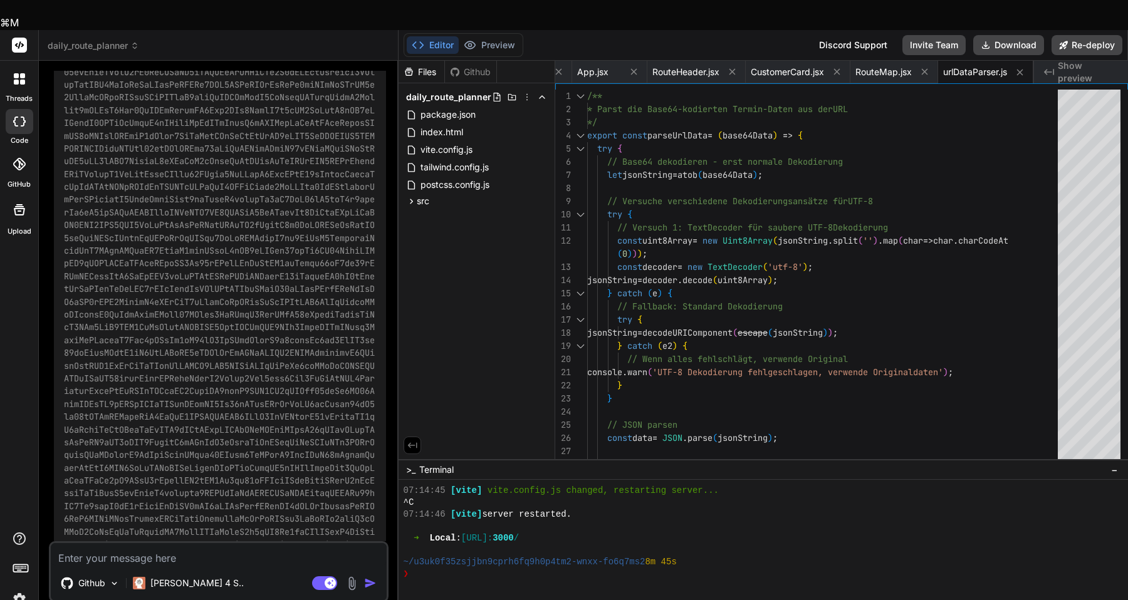
drag, startPoint x: 174, startPoint y: 127, endPoint x: 322, endPoint y: 166, distance: 153.0
copy span "?appointments=eyJhcHBvaW50bWVudHMiOlt7InRpbWUiOiIyMDI1LTA5LTI1VDA3OjAwOjAwLjAwM…"
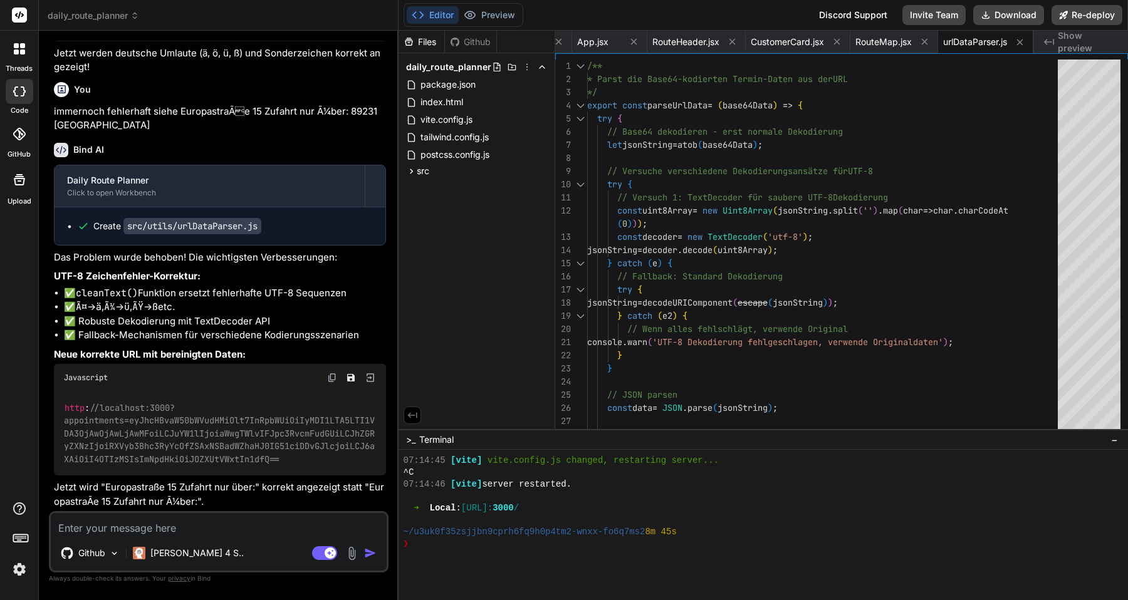
scroll to position [7692, 0]
click at [218, 527] on textarea at bounding box center [219, 524] width 336 height 23
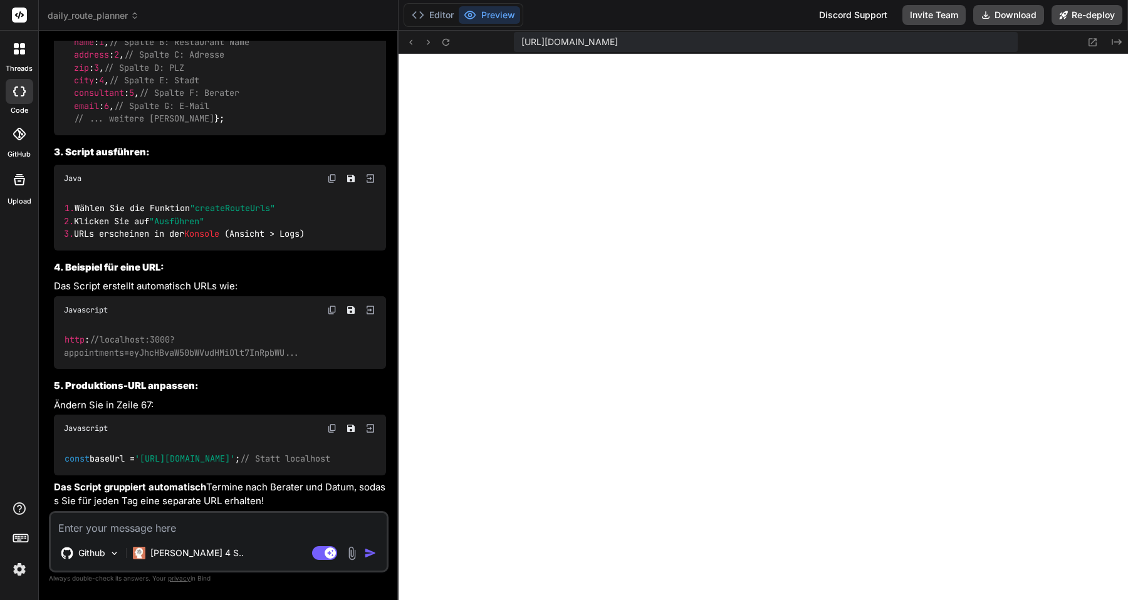
scroll to position [8839, 0]
click at [438, 18] on button "Editor" at bounding box center [433, 15] width 52 height 18
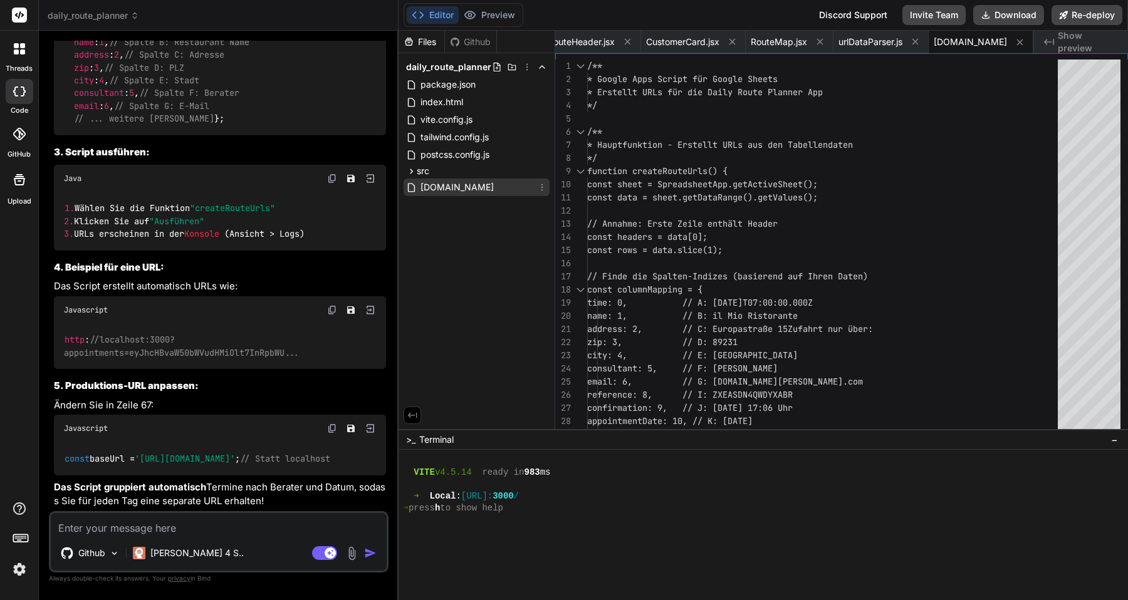
click at [432, 189] on span "[DOMAIN_NAME]" at bounding box center [457, 187] width 76 height 15
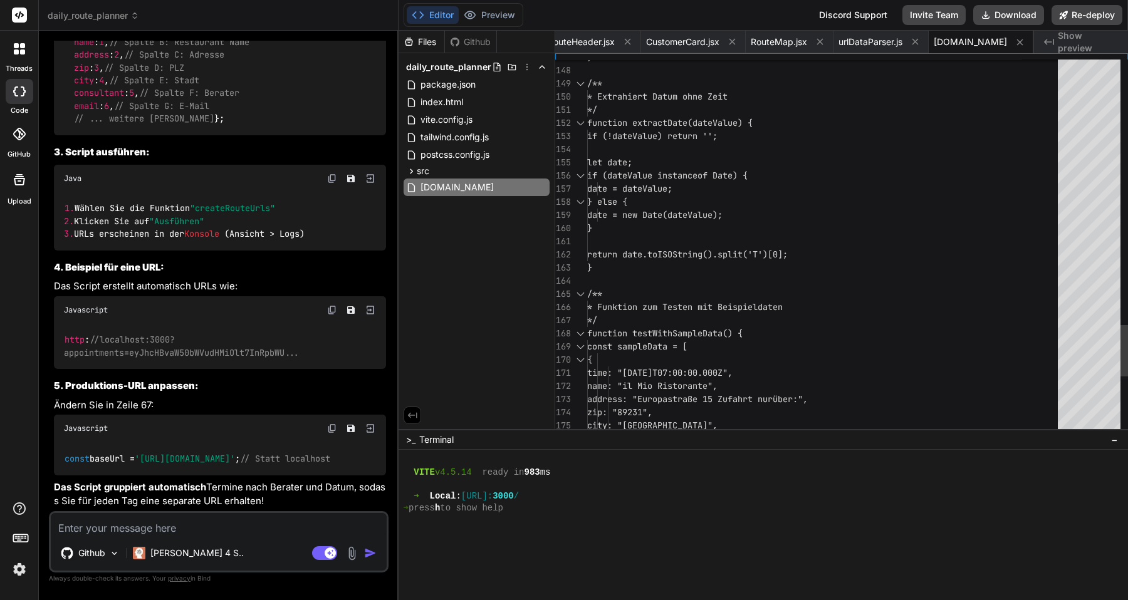
scroll to position [105, 0]
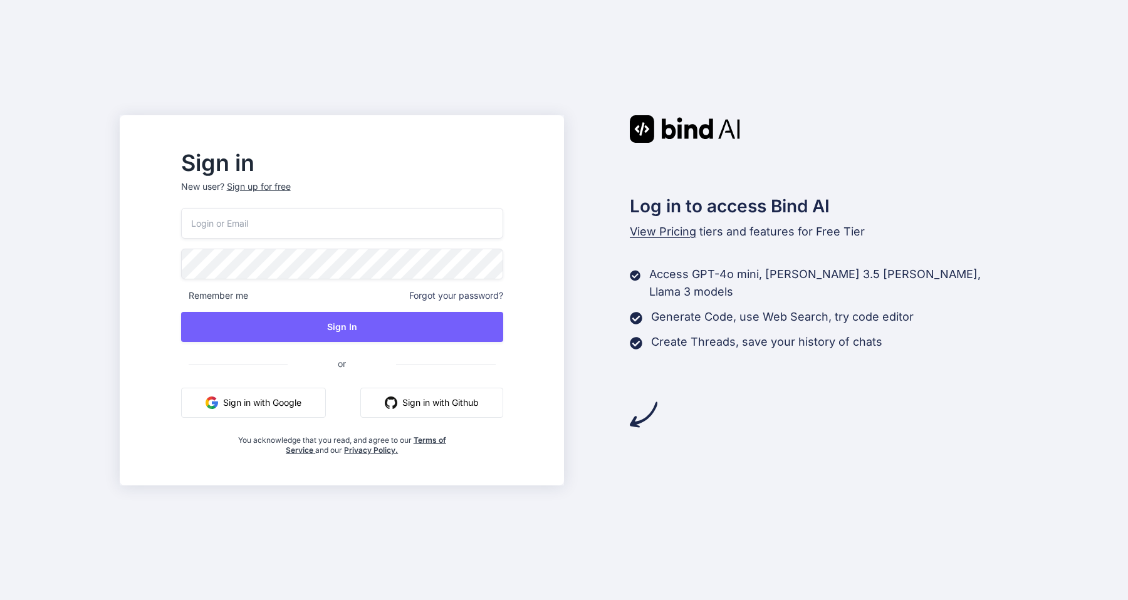
click at [344, 234] on input "email" at bounding box center [342, 223] width 322 height 31
click at [278, 412] on button "Sign in with Google" at bounding box center [253, 403] width 145 height 30
